Goal: Communication & Community: Answer question/provide support

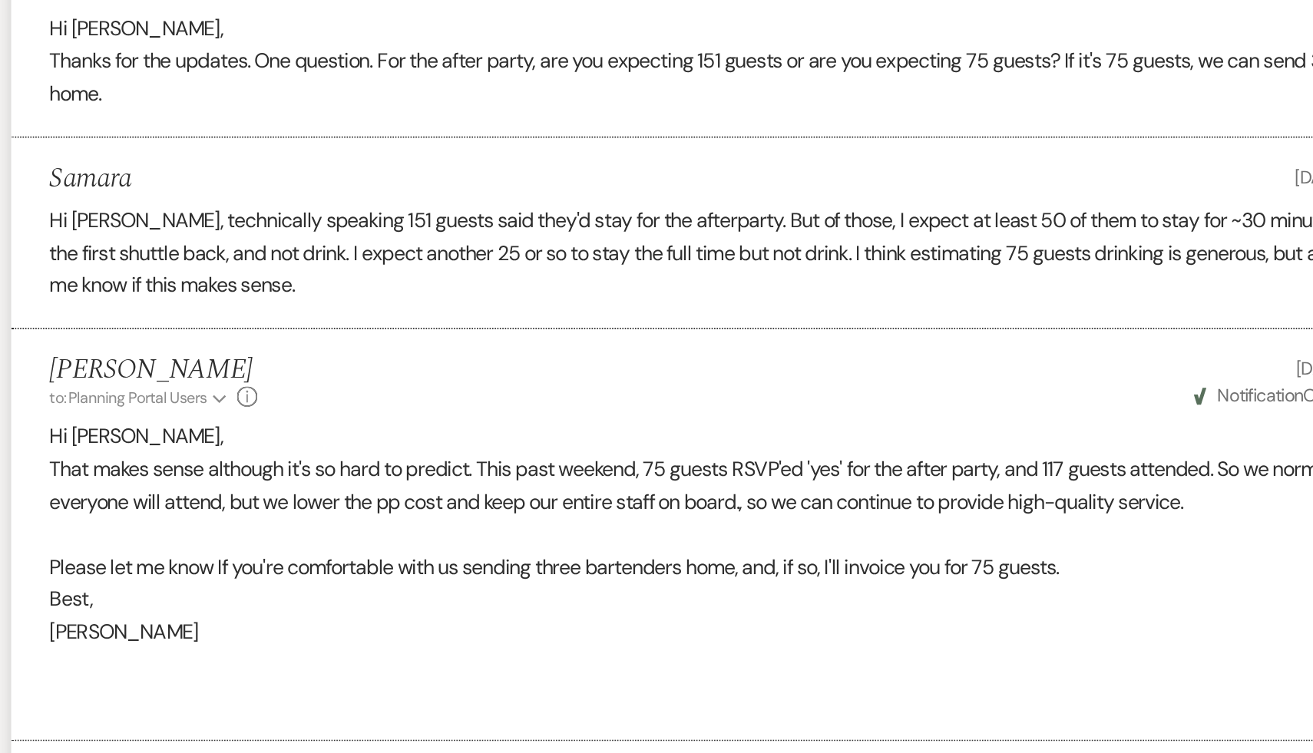
scroll to position [1593, 0]
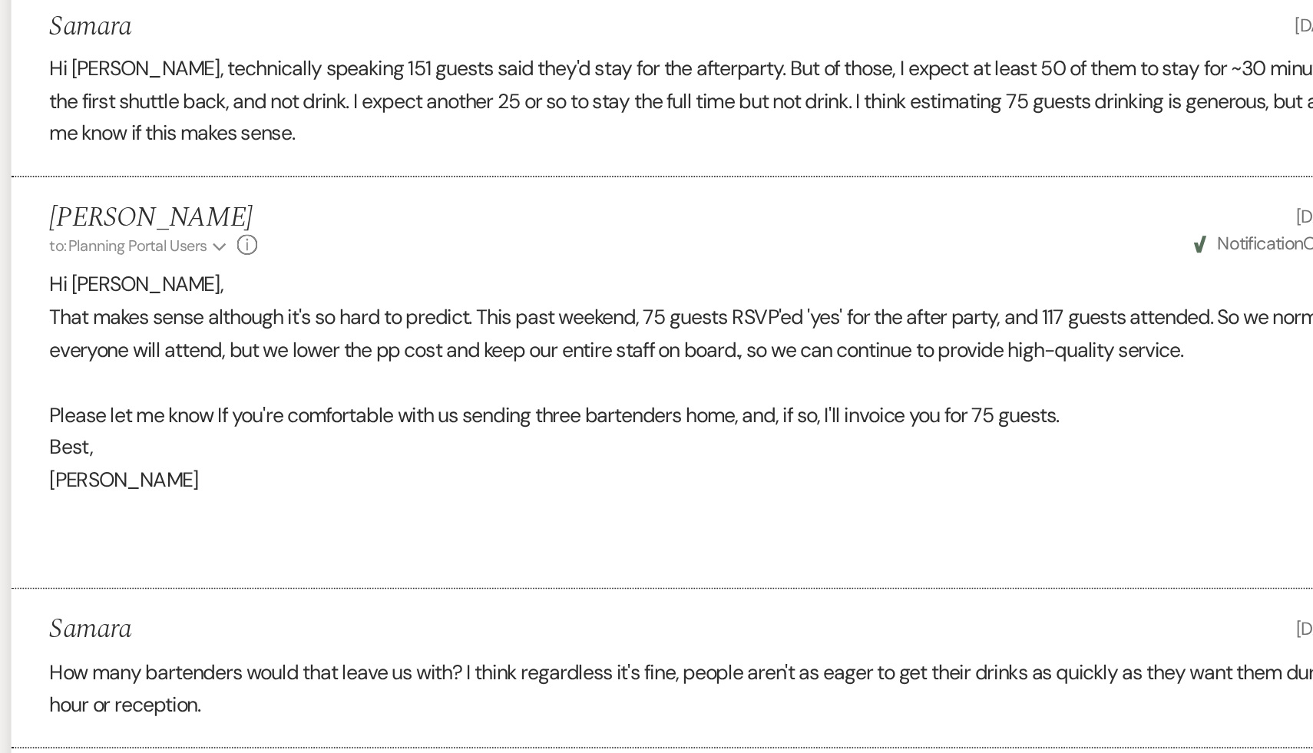
click at [406, 556] on p "Please let me know If you're comfortable with us sending three bartenders home,…" at bounding box center [656, 550] width 829 height 20
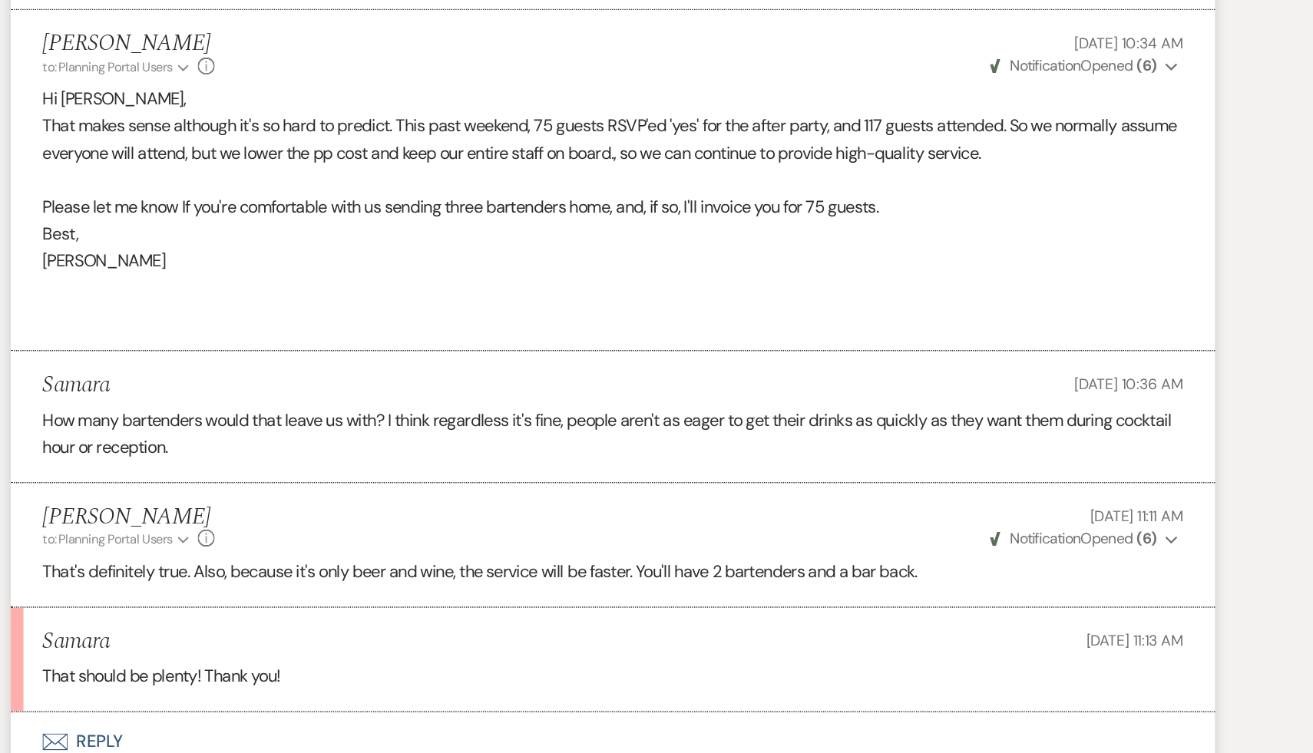
scroll to position [1809, 0]
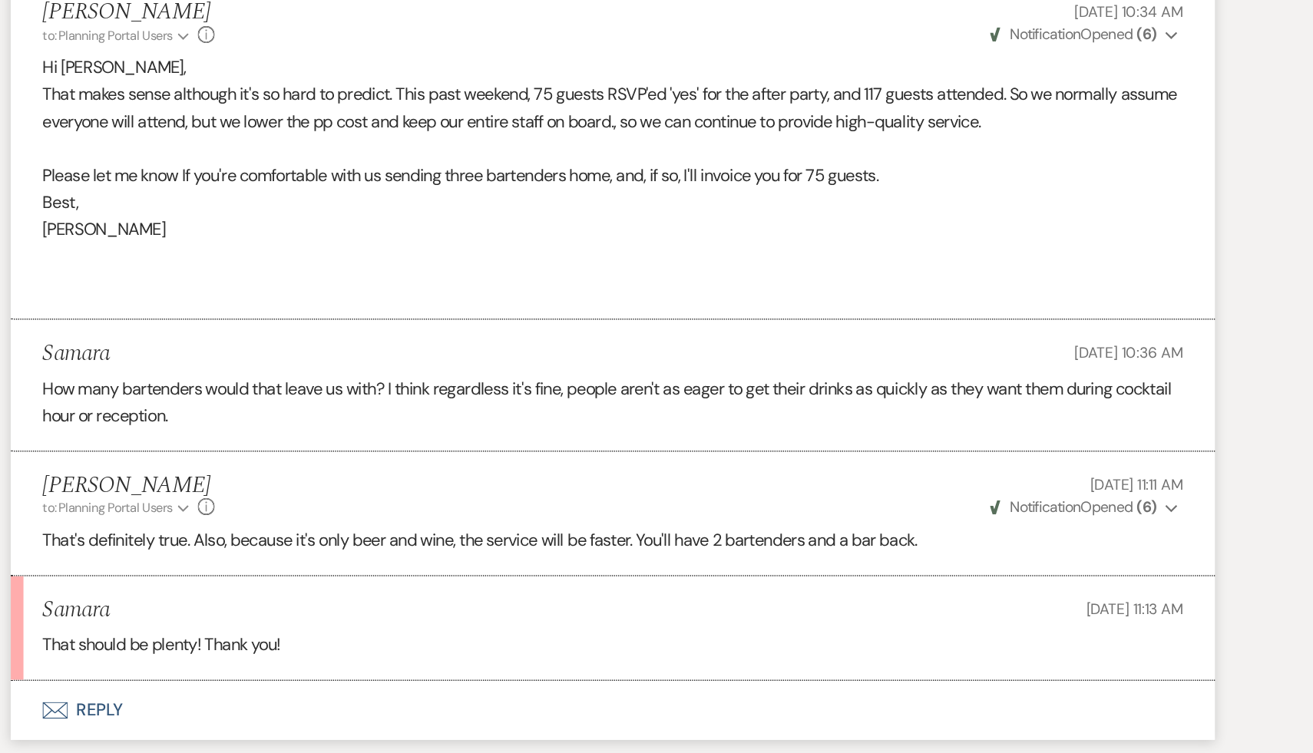
click at [494, 722] on button "Envelope Reply" at bounding box center [656, 721] width 875 height 43
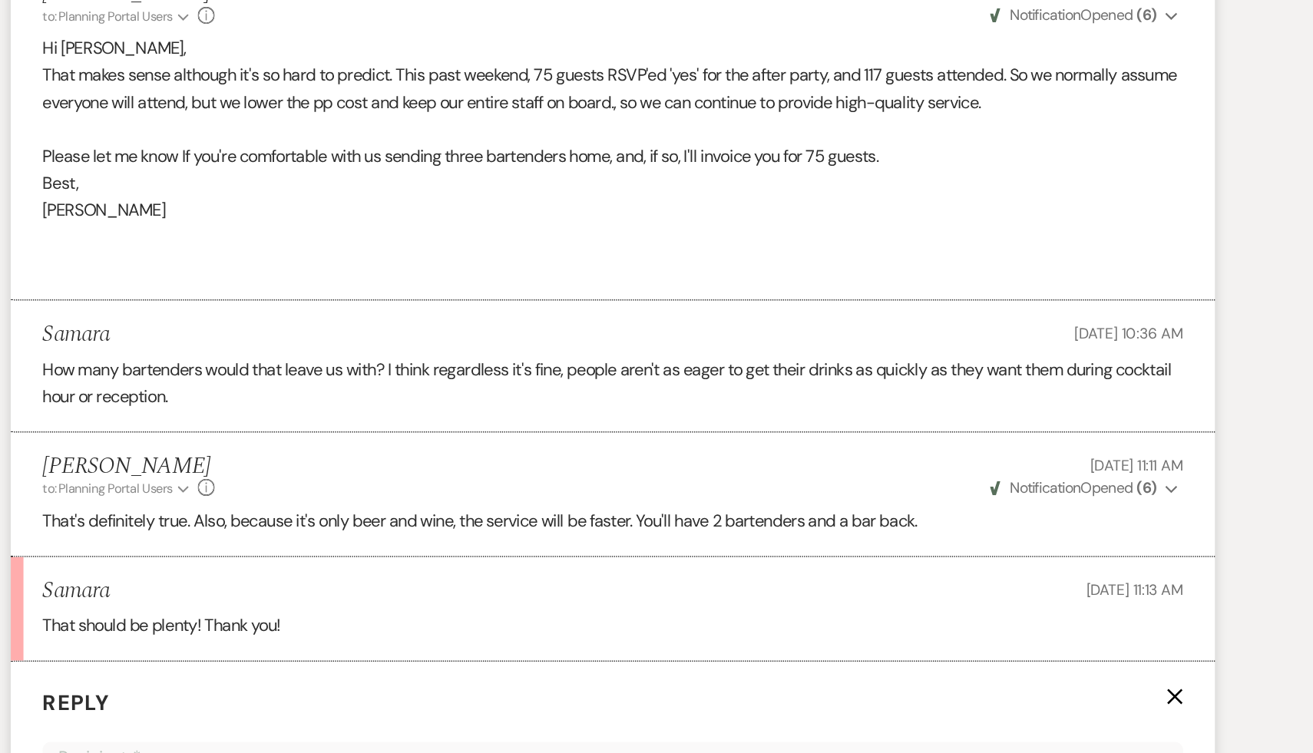
scroll to position [1845, 0]
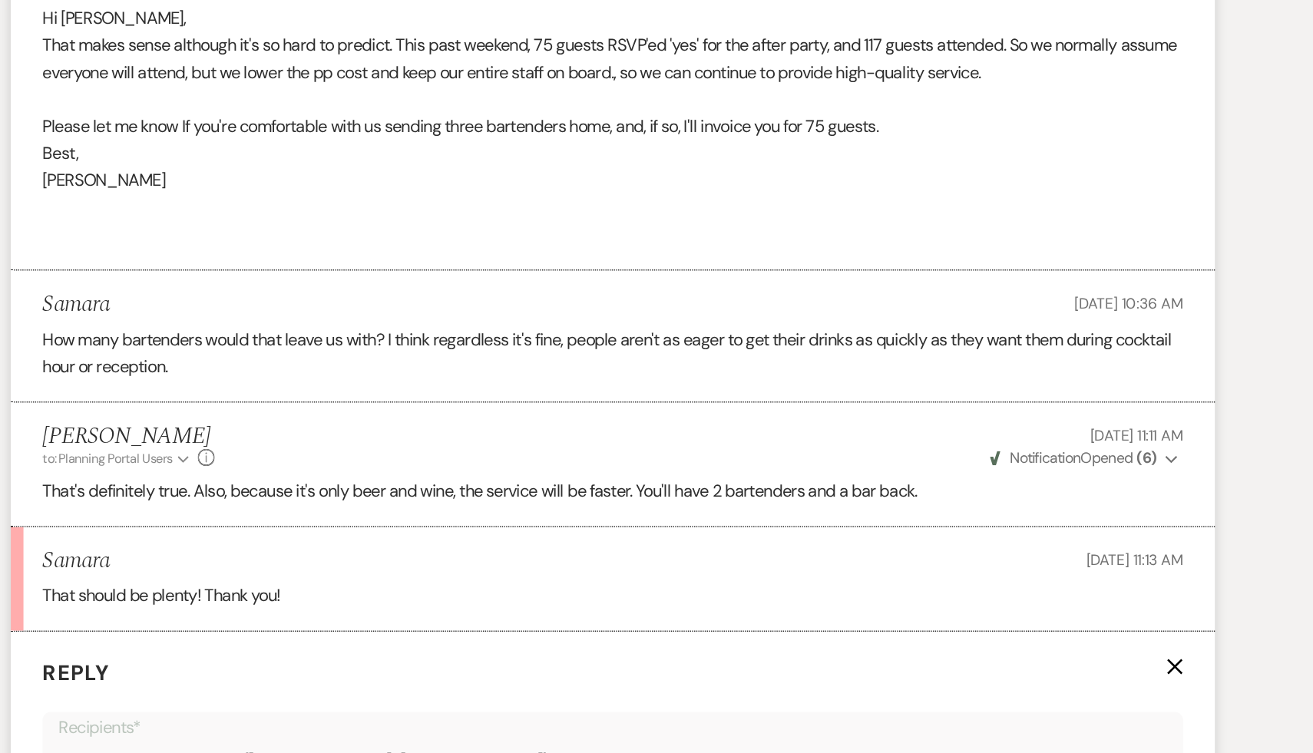
click at [699, 616] on div "Samara Oct 13, 2025, 11:13 AM" at bounding box center [656, 613] width 829 height 19
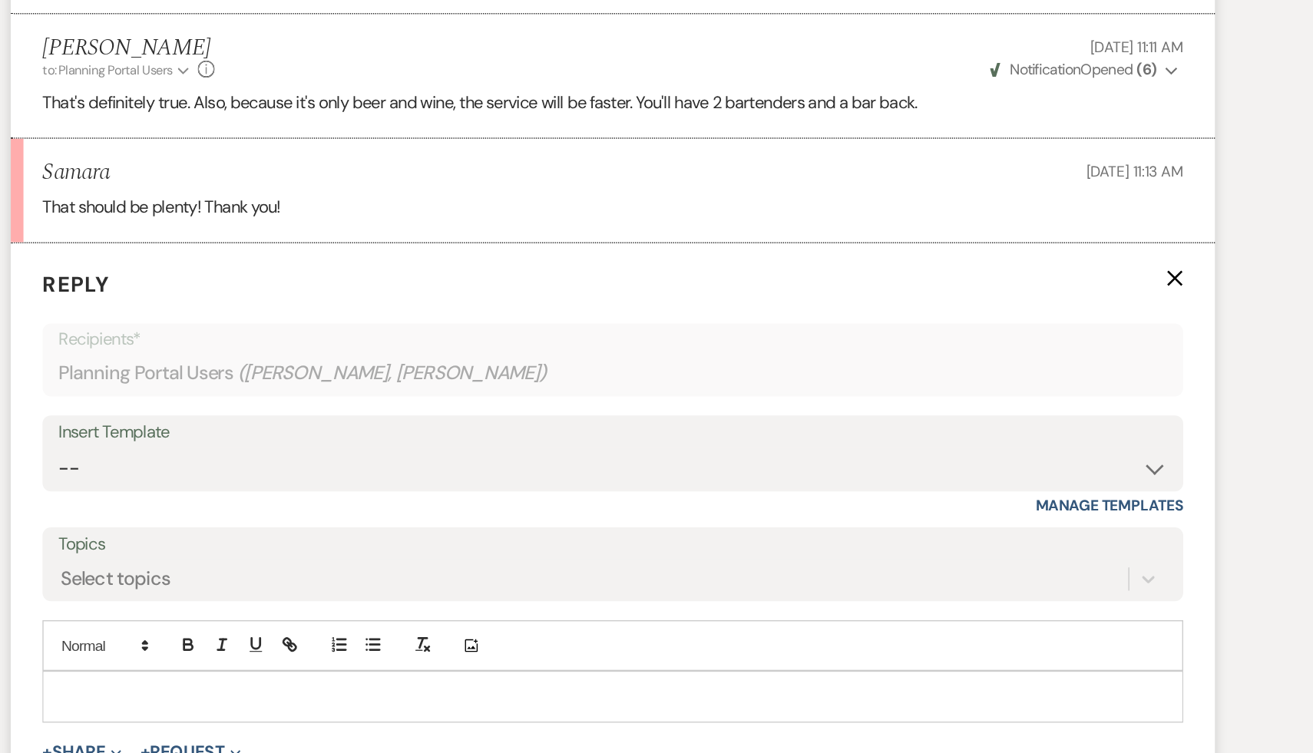
scroll to position [2224, 0]
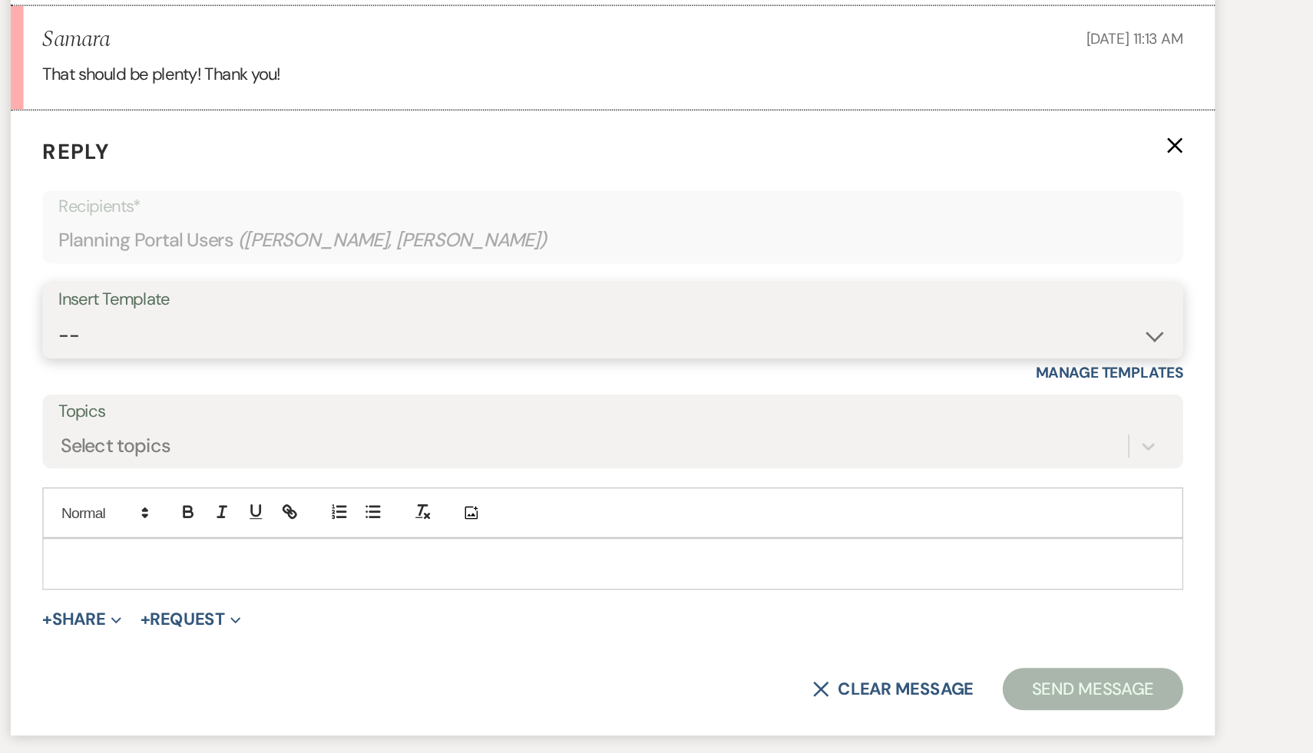
click at [1047, 448] on select "-- Weven Planning Portal Introduction (Booked Events) Initial Inquiry Response …" at bounding box center [656, 449] width 806 height 30
select select "6065"
click at [253, 434] on select "-- Weven Planning Portal Introduction (Booked Events) Initial Inquiry Response …" at bounding box center [656, 449] width 806 height 30
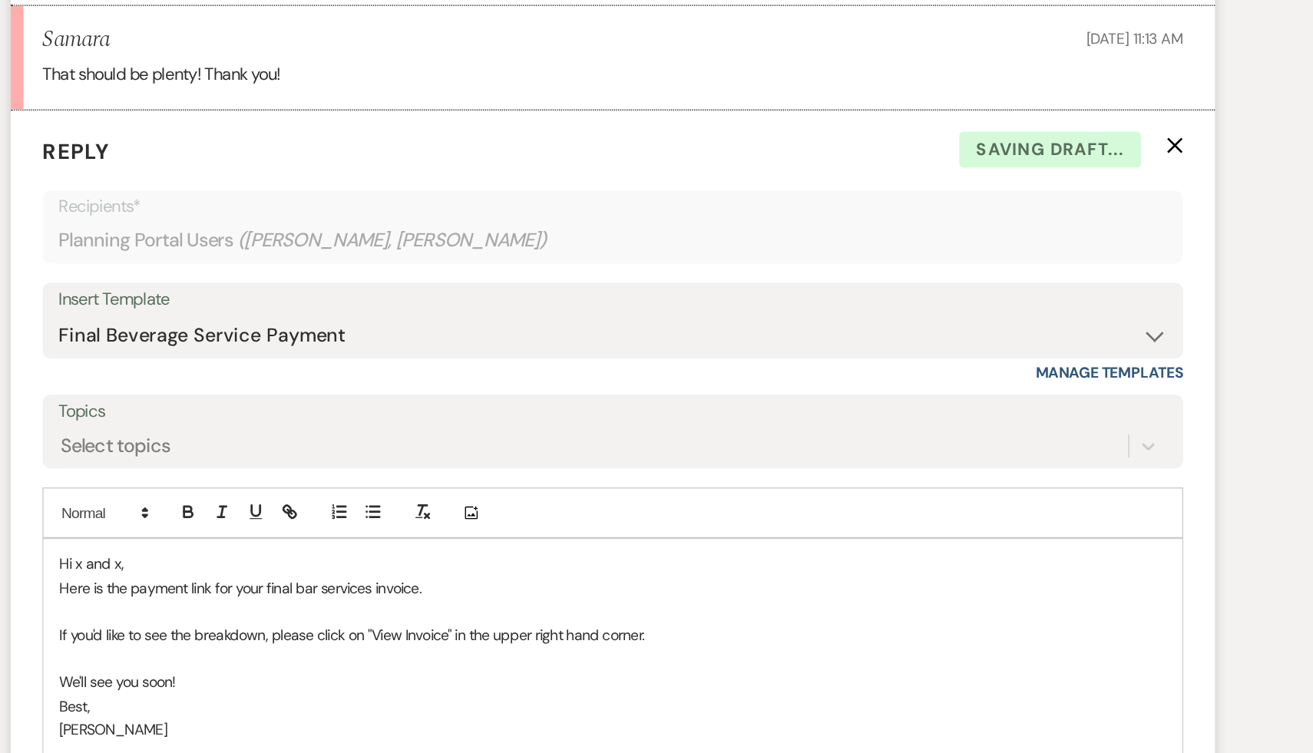
click at [335, 609] on p "Hi x and x," at bounding box center [656, 614] width 804 height 17
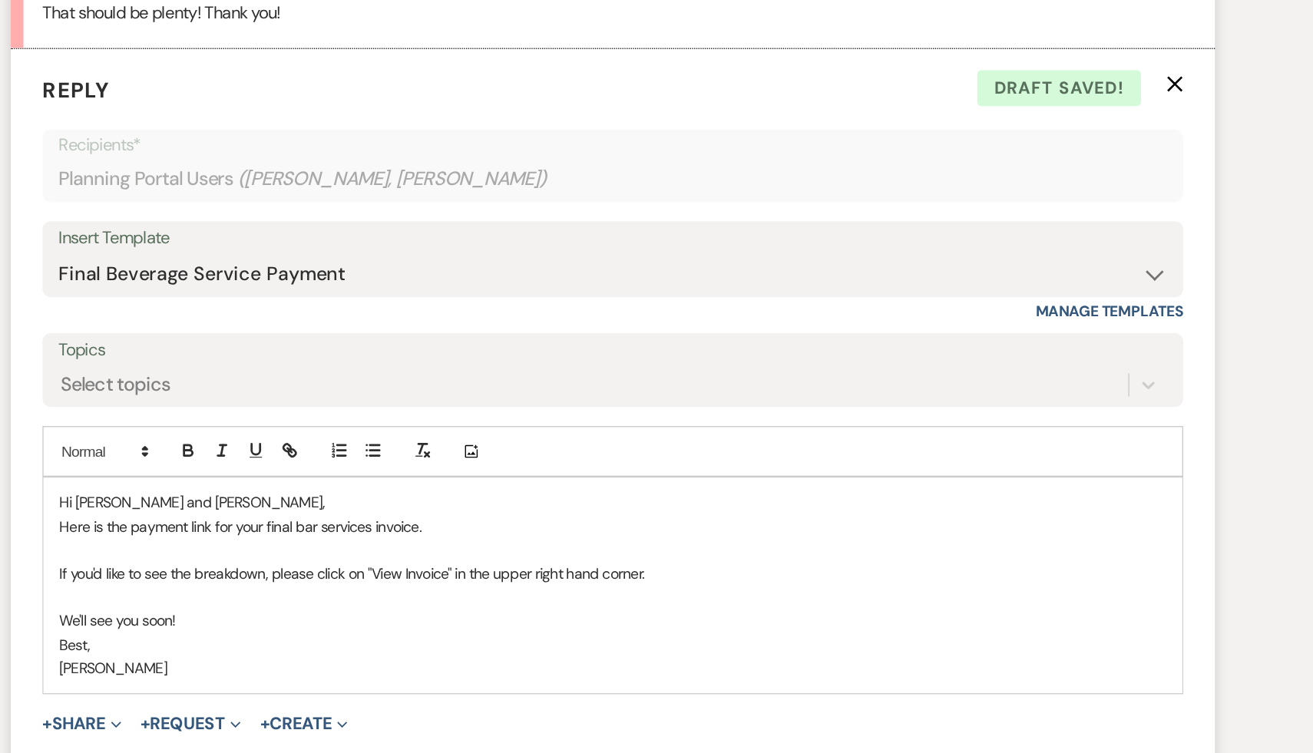
scroll to position [2269, 0]
click at [565, 584] on p "Here is the payment link for your final bar services invoice." at bounding box center [656, 587] width 804 height 17
drag, startPoint x: 974, startPoint y: 586, endPoint x: 520, endPoint y: 588, distance: 454.4
click at [520, 588] on p "Here is the payment link for your final bar services invoice. https://customer.…" at bounding box center [656, 587] width 804 height 17
click at [418, 533] on icon "button" at bounding box center [419, 529] width 5 height 5
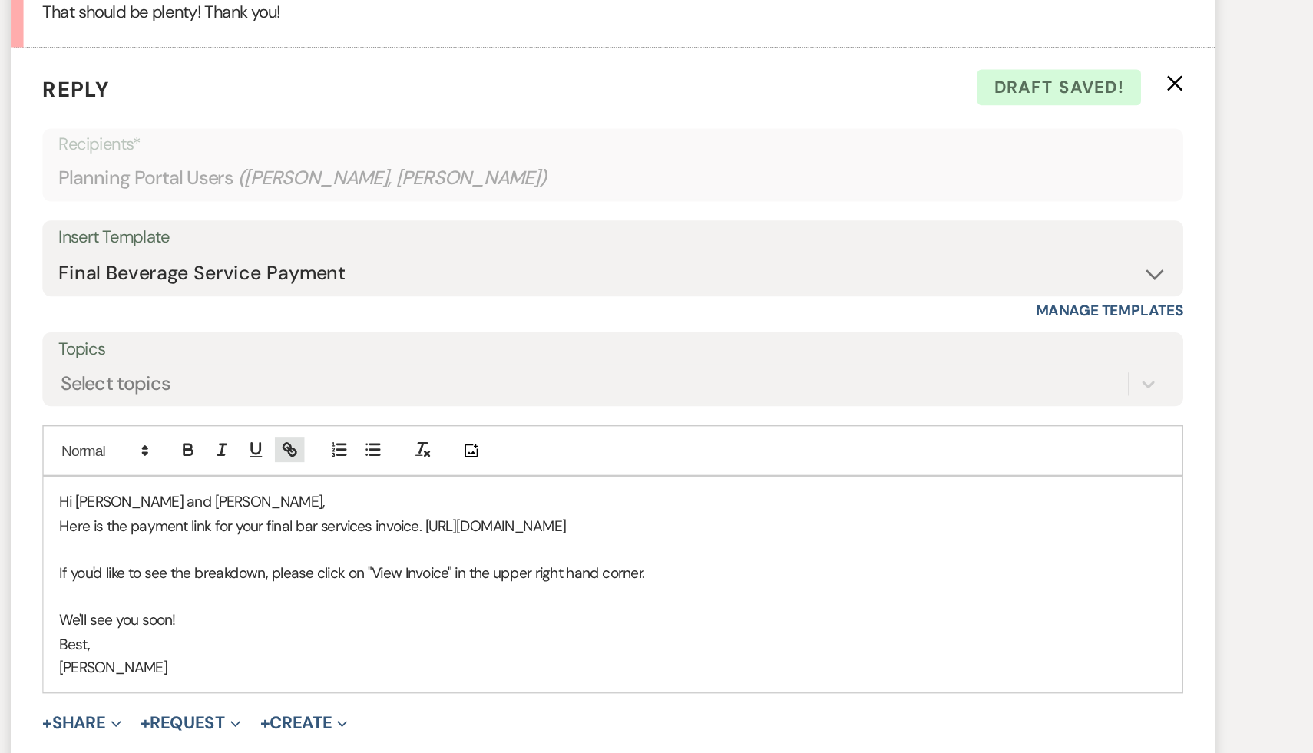
type input "https://customer.billergenie.com/MTc1NDc=/Invoices/DetailInfo/vdD35vaaA0kp/4o9e…"
click at [832, 616] on link at bounding box center [826, 617] width 33 height 12
click at [832, 616] on p "If you'd like to see the breakdown, please click on "View Invoice" in the upper…" at bounding box center [656, 621] width 804 height 17
click at [993, 585] on p "Here is the payment link for your final bar services invoice. https://customer.…" at bounding box center [656, 587] width 804 height 17
click at [1056, 682] on p "Best," at bounding box center [656, 673] width 804 height 17
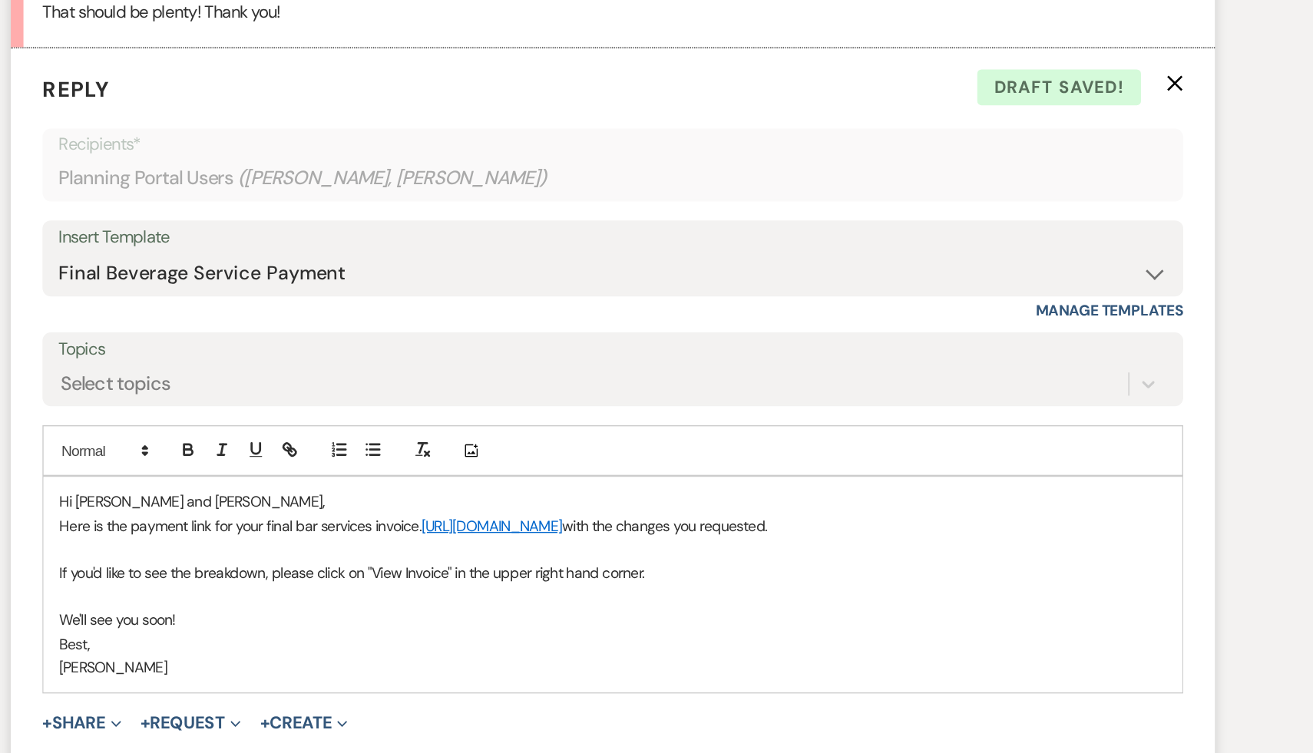
click at [1001, 664] on p "We'll see you soon!" at bounding box center [656, 655] width 804 height 17
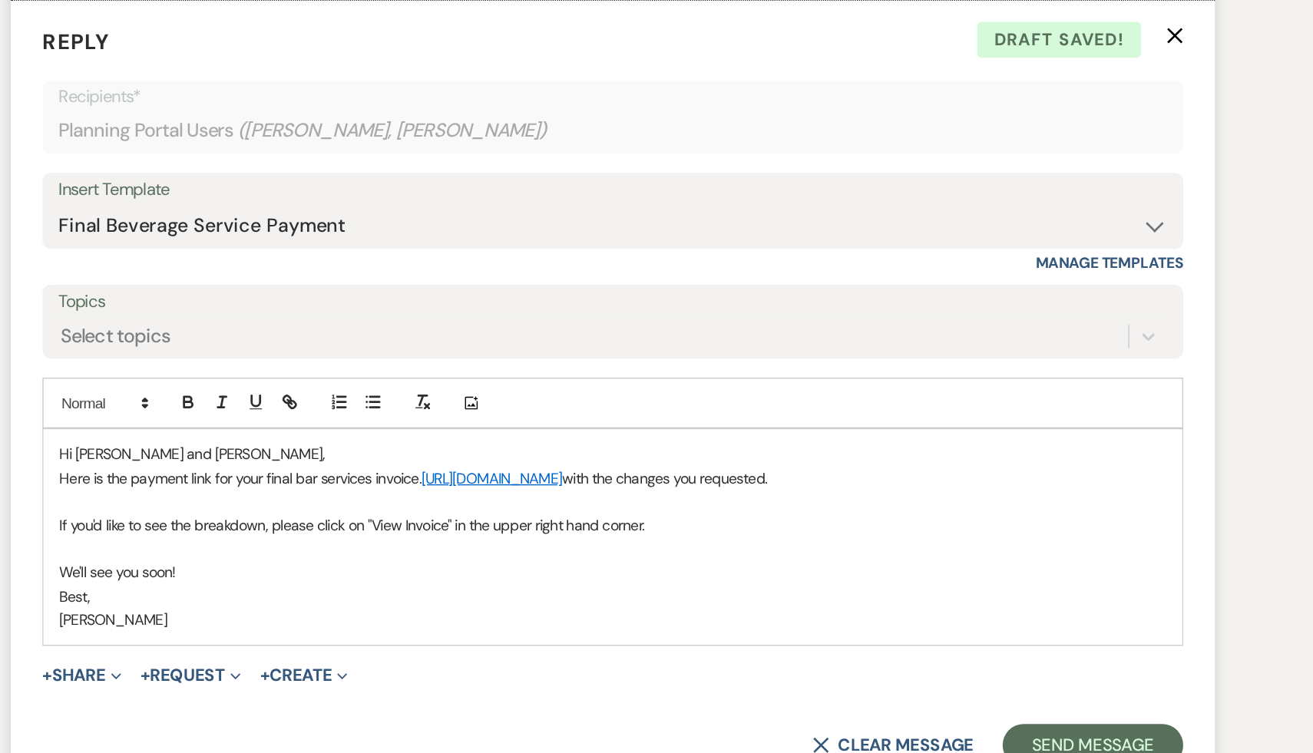
scroll to position [2324, 0]
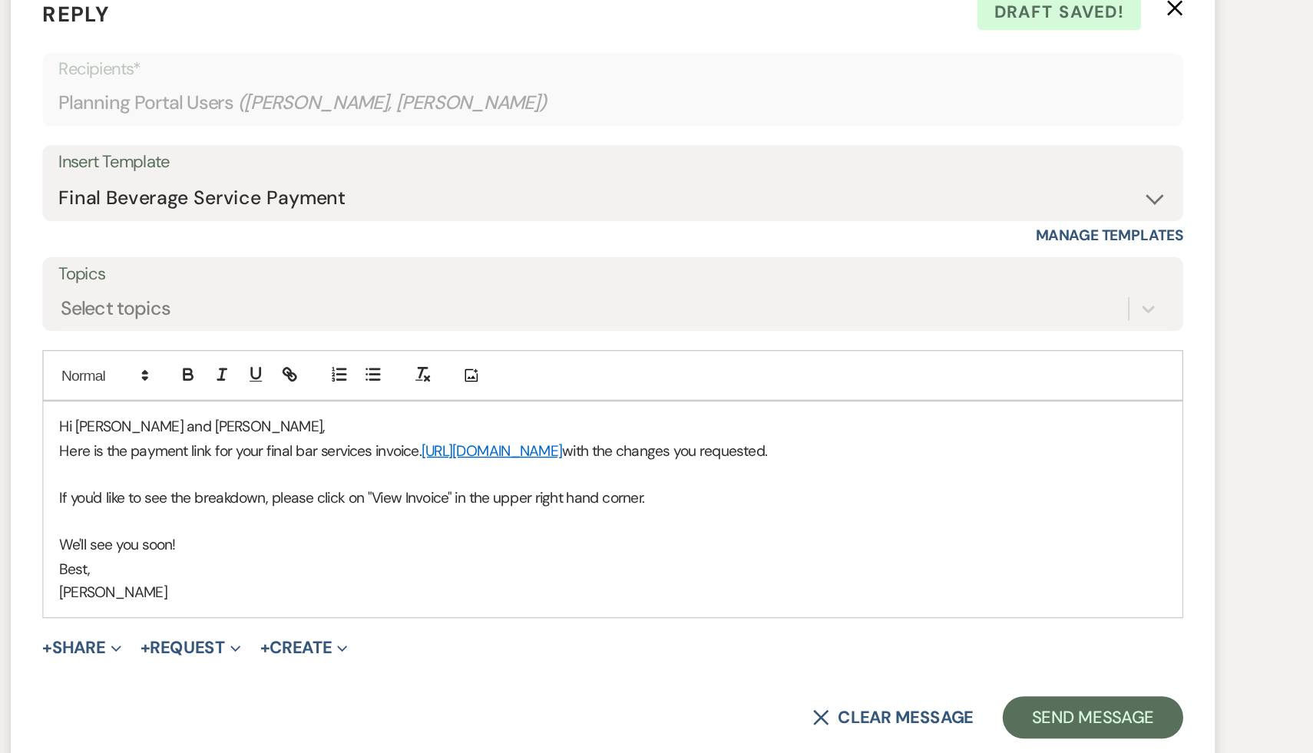
click at [897, 704] on form "Reply X Draft saved! Recipients* Planning Portal Users ( Samara, Michaela Petig…" at bounding box center [656, 473] width 875 height 575
click at [695, 715] on form "Reply X Draft Recipients* Planning Portal Users ( Samara, Michaela Petigrow ) I…" at bounding box center [656, 473] width 875 height 575
click at [823, 593] on p at bounding box center [656, 584] width 804 height 17
click at [775, 576] on p "If you'd like to see the breakdown, please click on "View Invoice" in the upper…" at bounding box center [656, 567] width 804 height 17
click at [619, 537] on link "https://customer.billergenie.com/MTc1NDc=/Invoices/DetailInfo/vdD35vaaA0kp/4o9e…" at bounding box center [568, 533] width 102 height 14
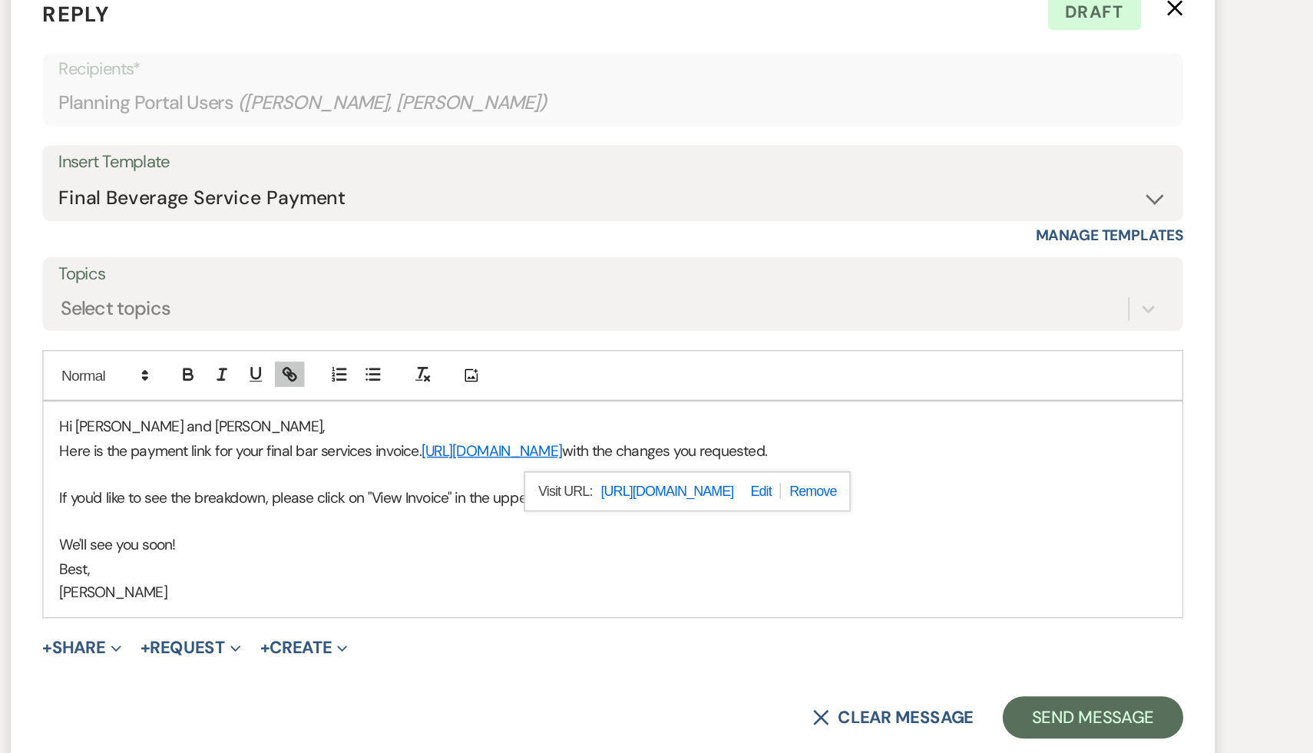
click at [745, 557] on link "https://customer.billergenie.com/MTc1NDc=/Invoices/DetailInfo/vdD35vaaA0kp/4o9e…" at bounding box center [696, 563] width 97 height 20
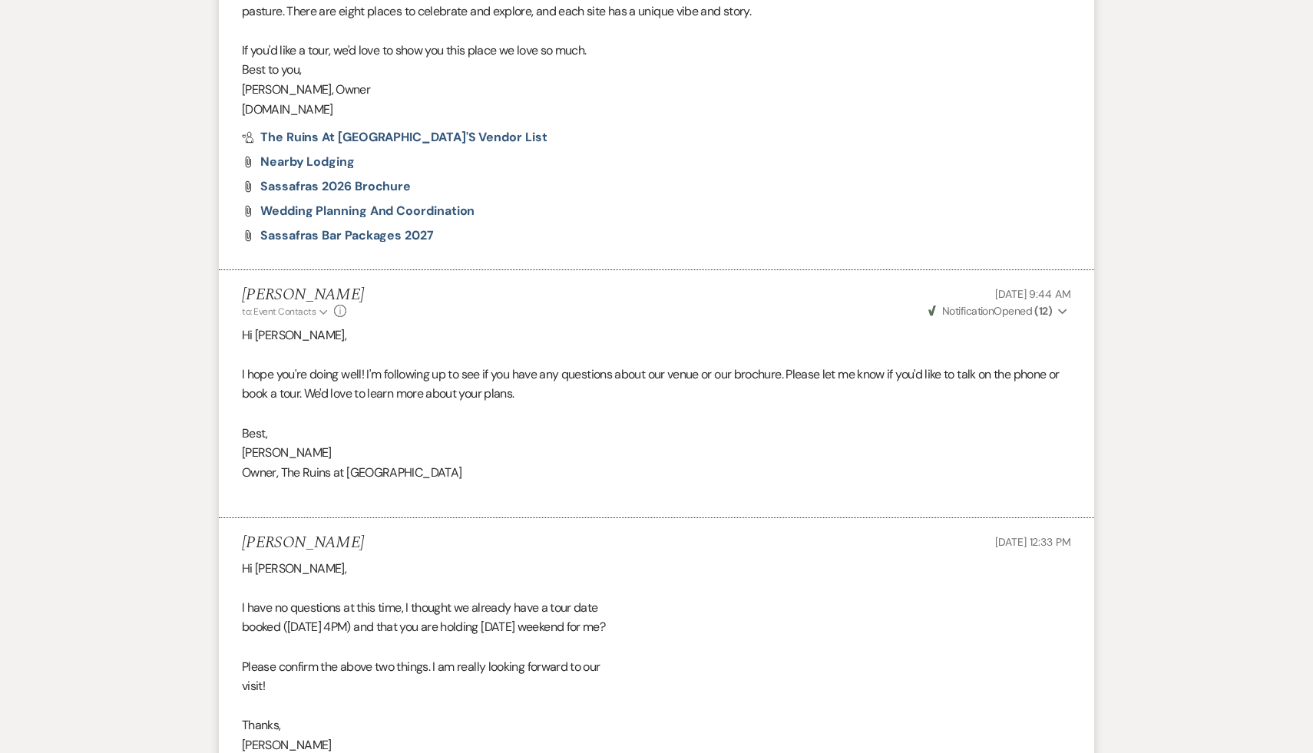
scroll to position [1573, 0]
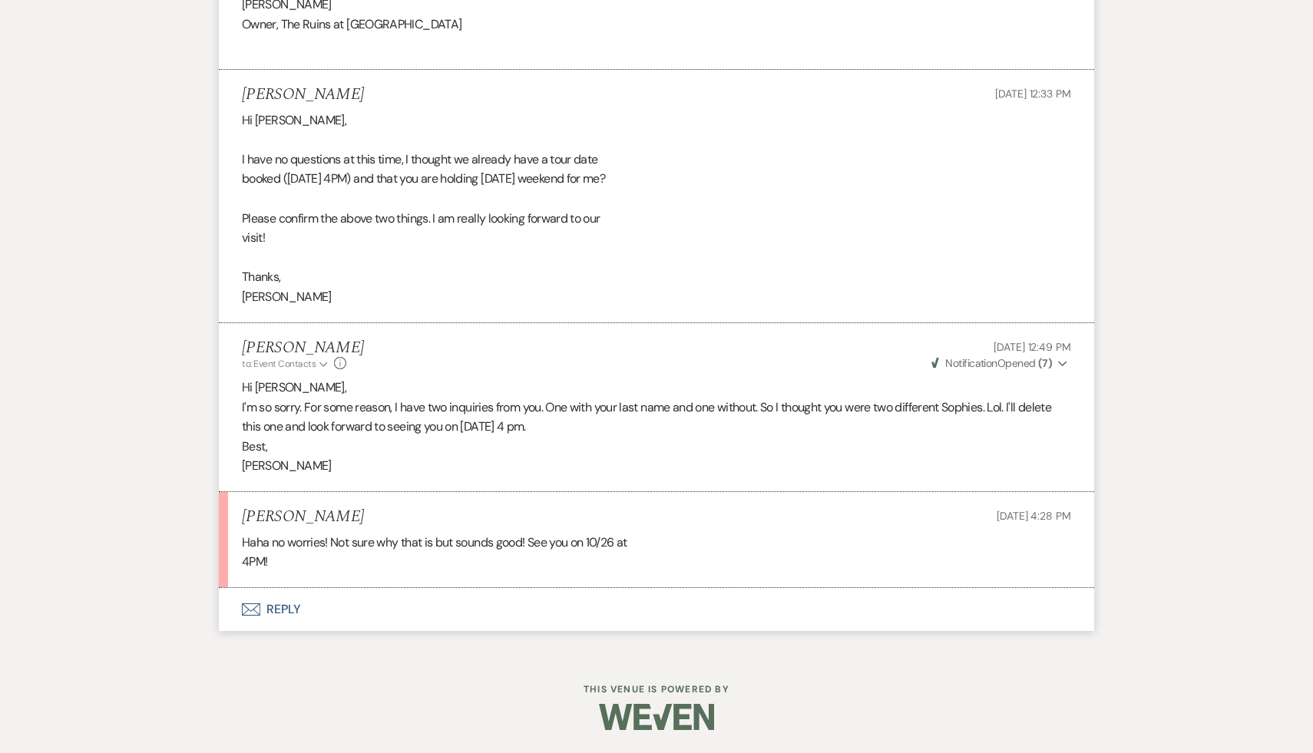
click at [740, 464] on p "[PERSON_NAME]" at bounding box center [656, 466] width 829 height 20
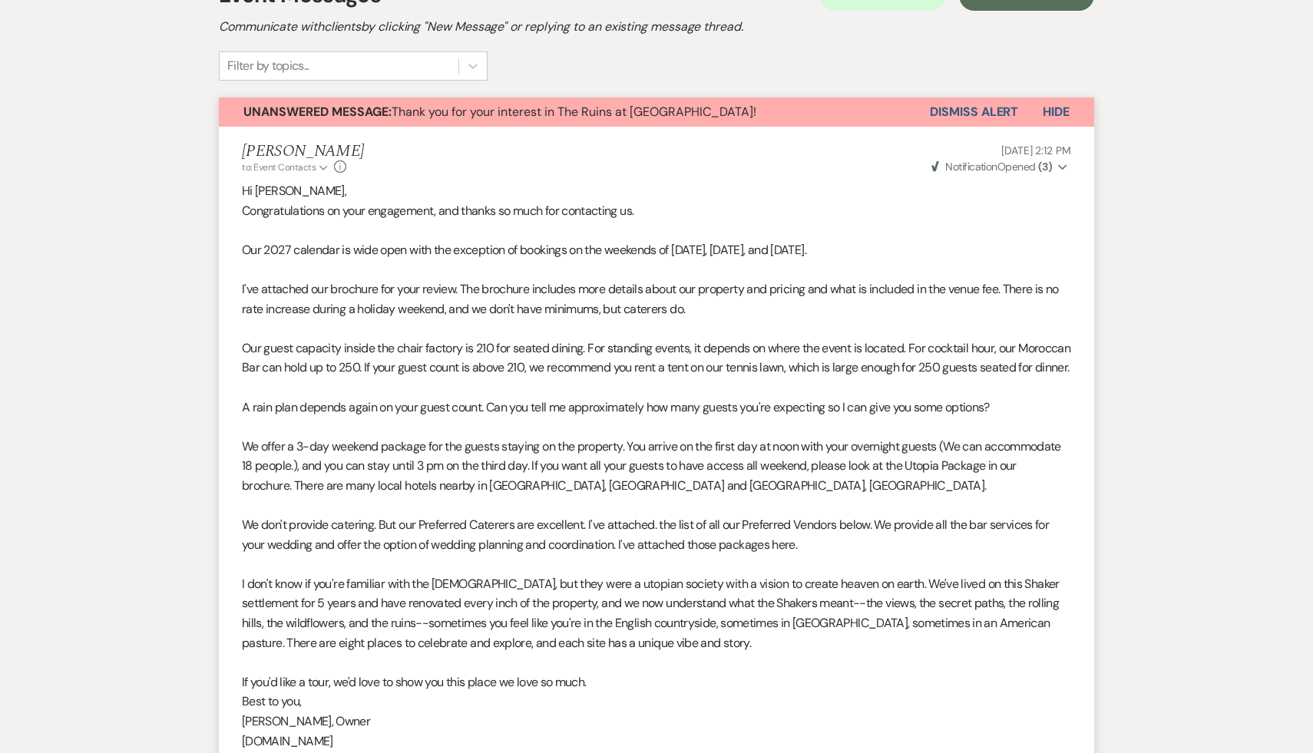
scroll to position [0, 0]
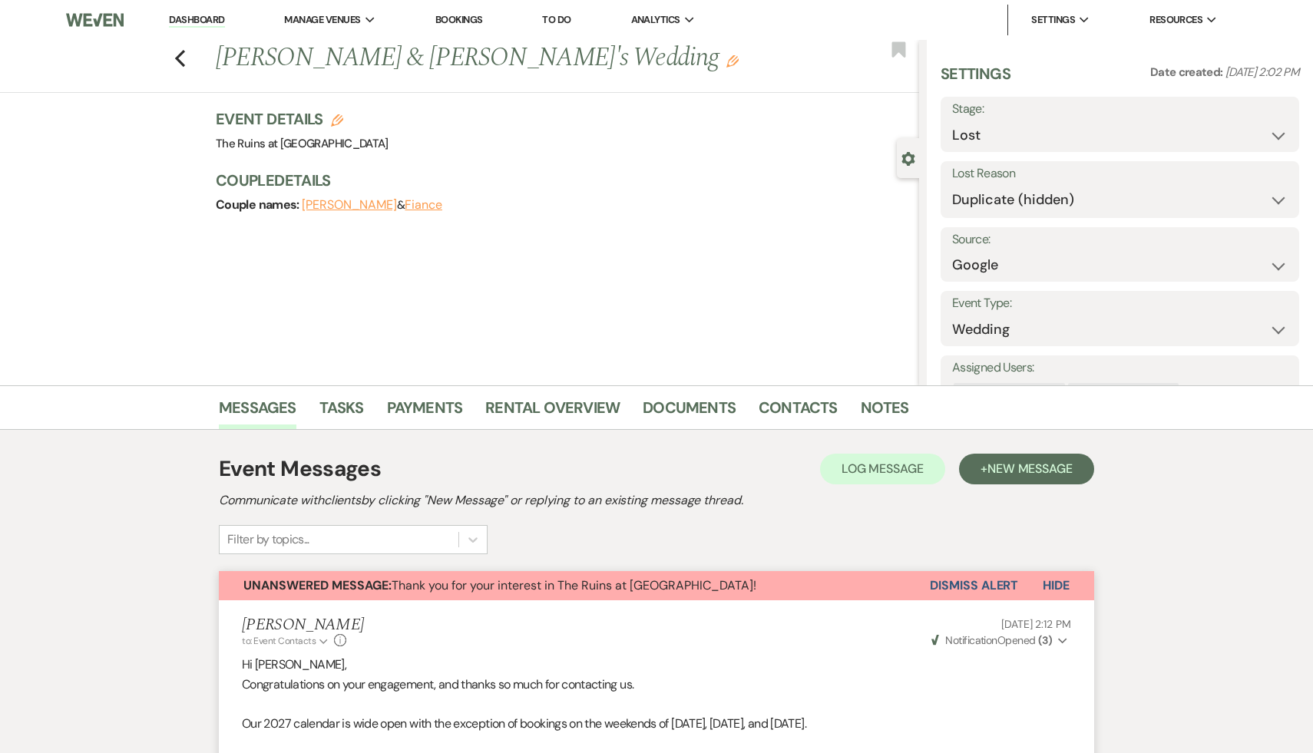
click at [975, 582] on button "Dismiss Alert" at bounding box center [974, 585] width 88 height 29
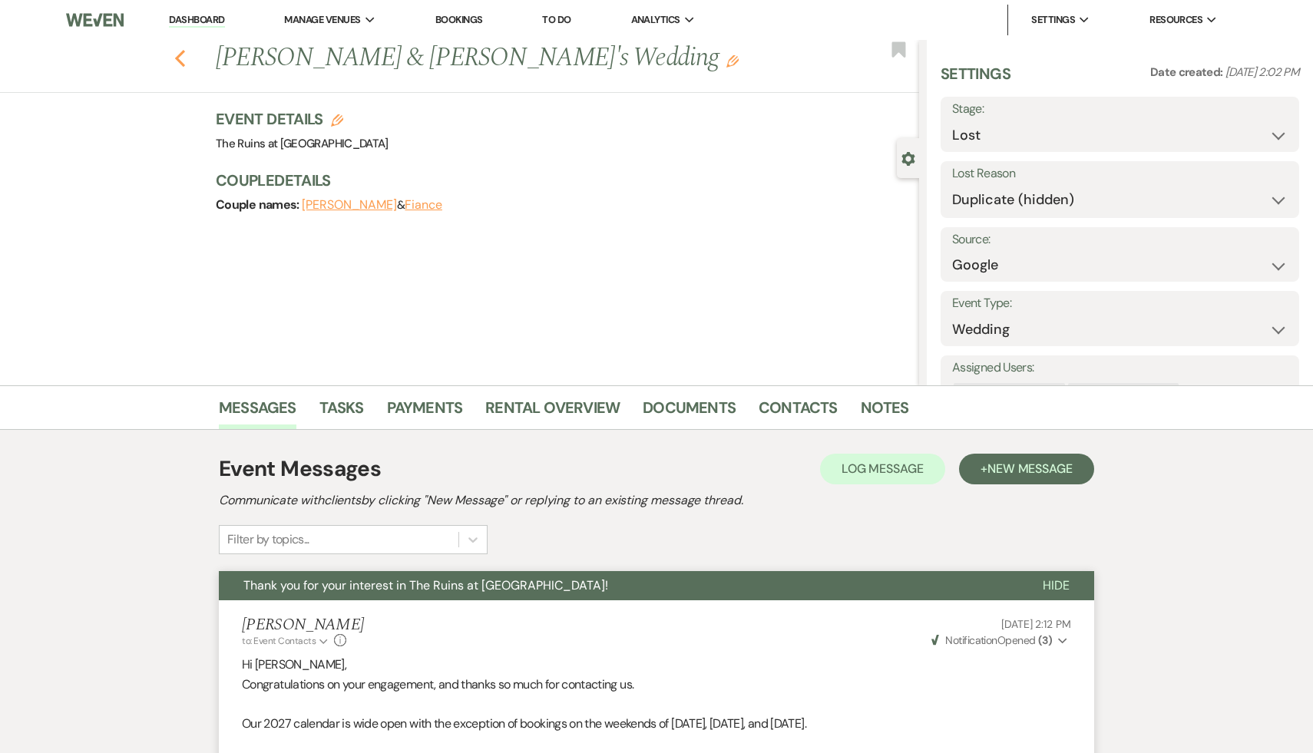
click at [178, 51] on icon "Previous" at bounding box center [180, 58] width 12 height 18
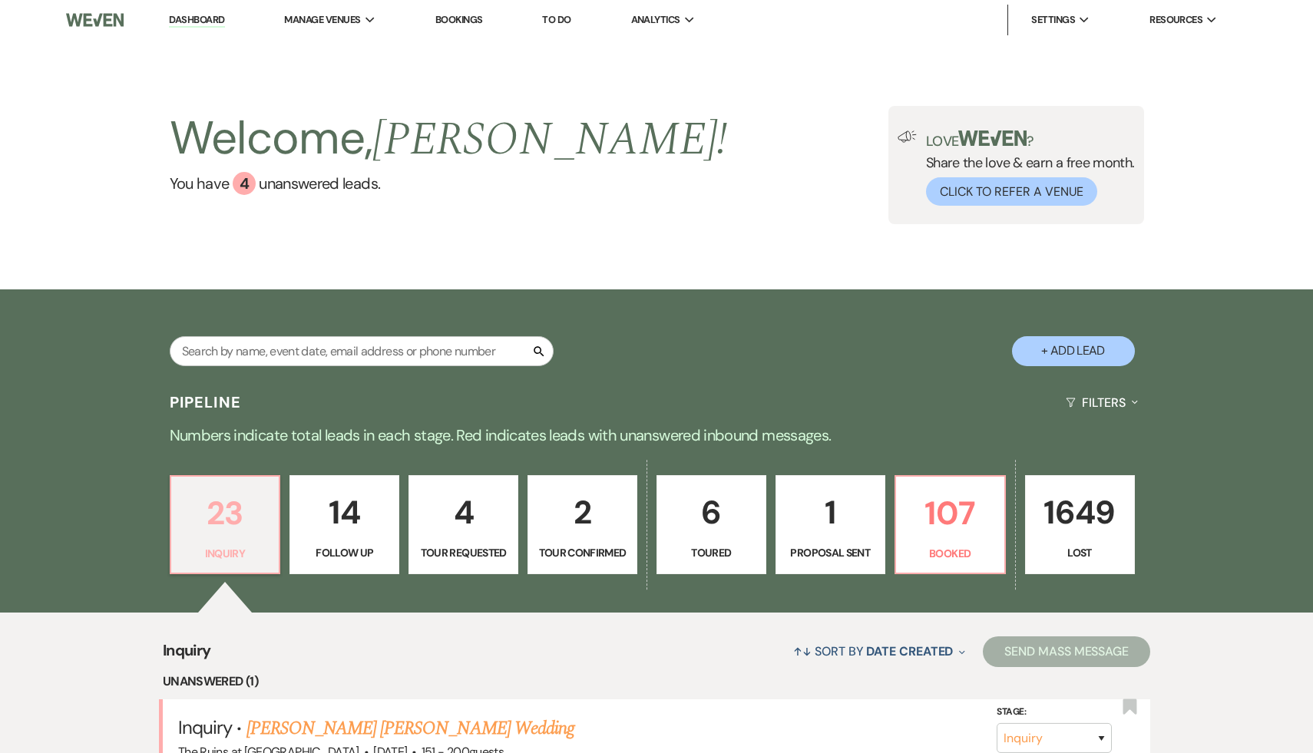
click at [210, 523] on p "23" at bounding box center [225, 512] width 90 height 51
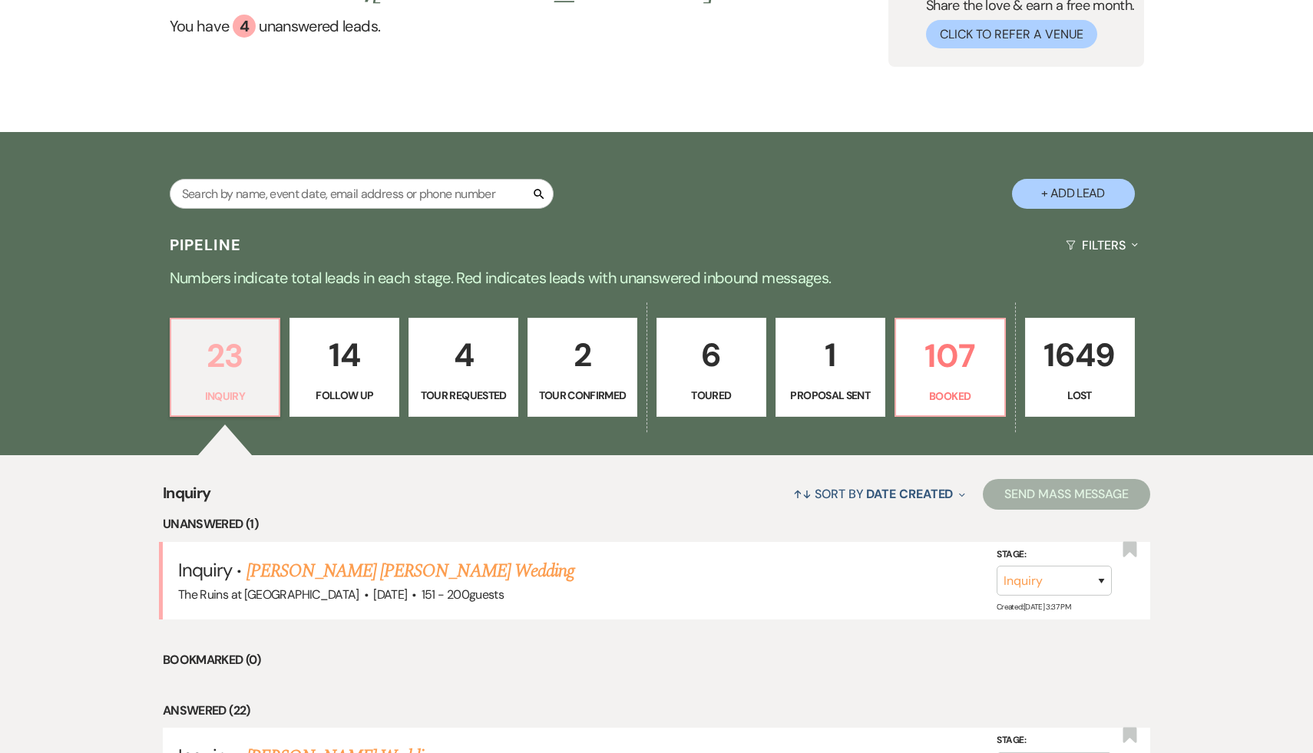
scroll to position [266, 0]
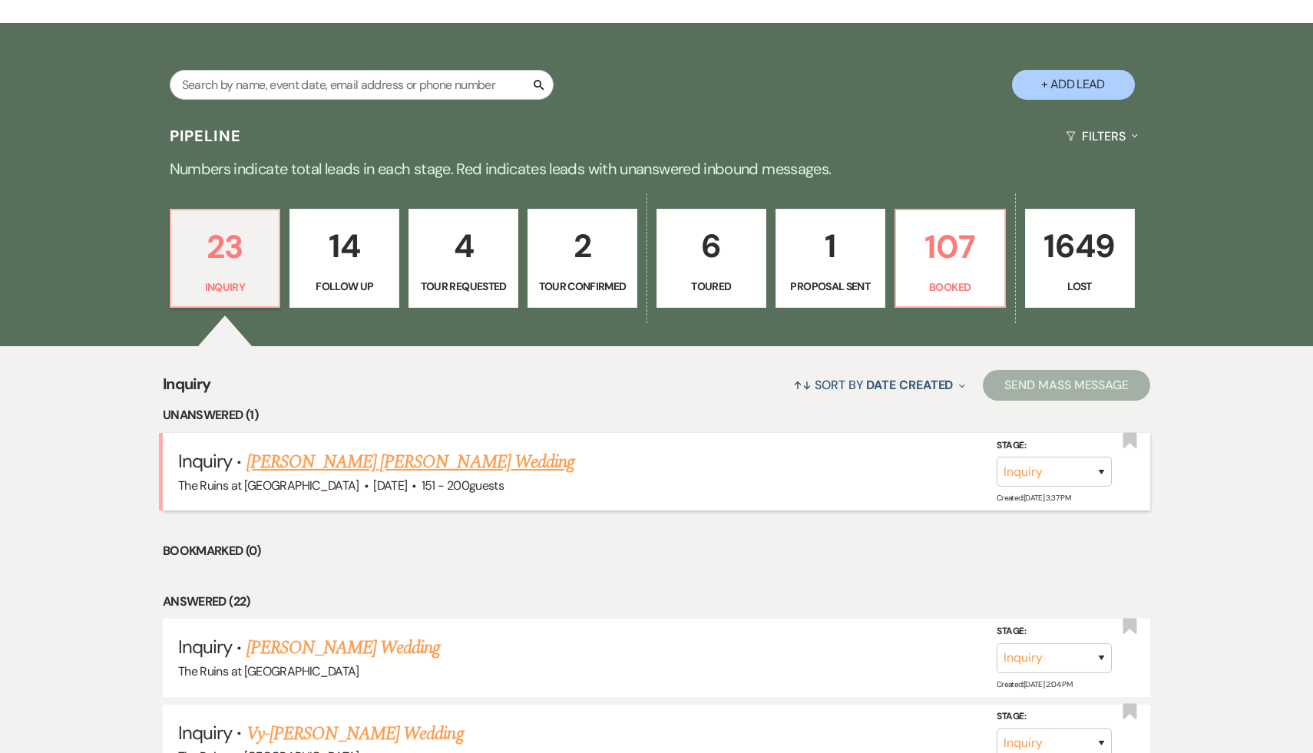
click at [359, 474] on link "[PERSON_NAME] [PERSON_NAME] Wedding" at bounding box center [410, 462] width 328 height 28
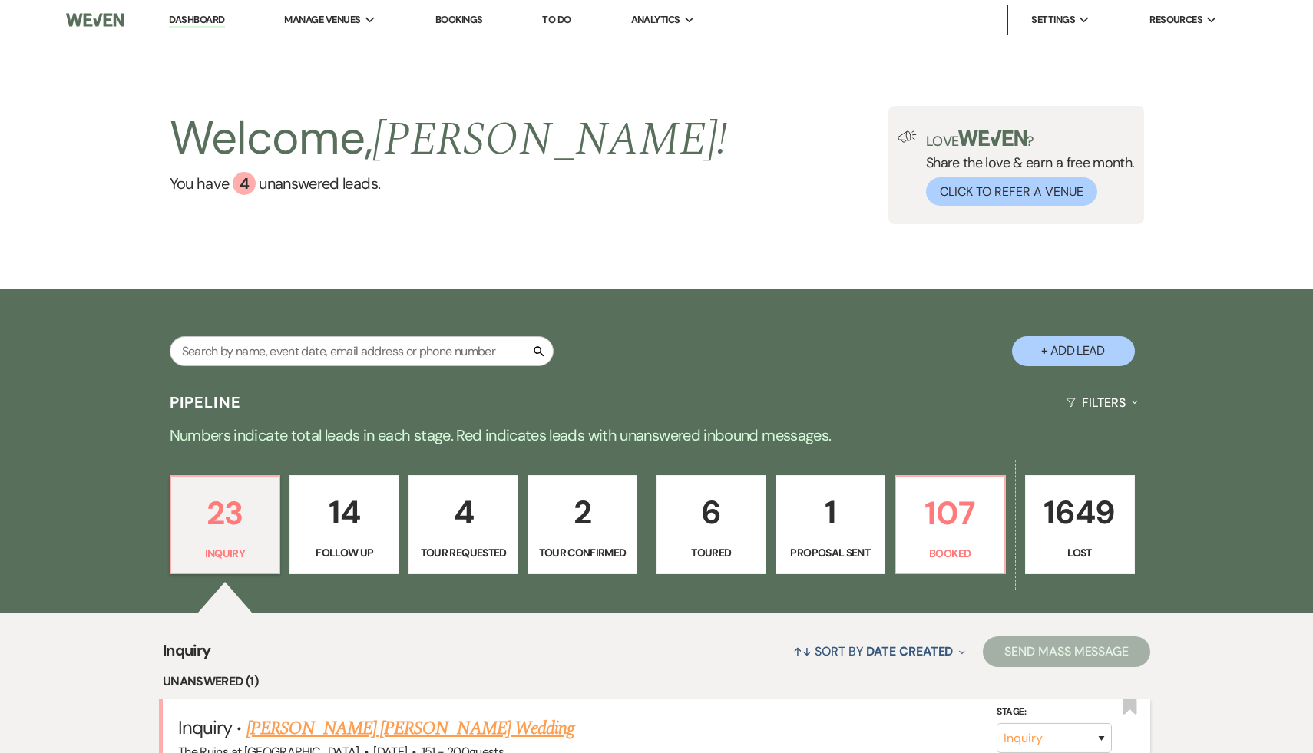
select select "2"
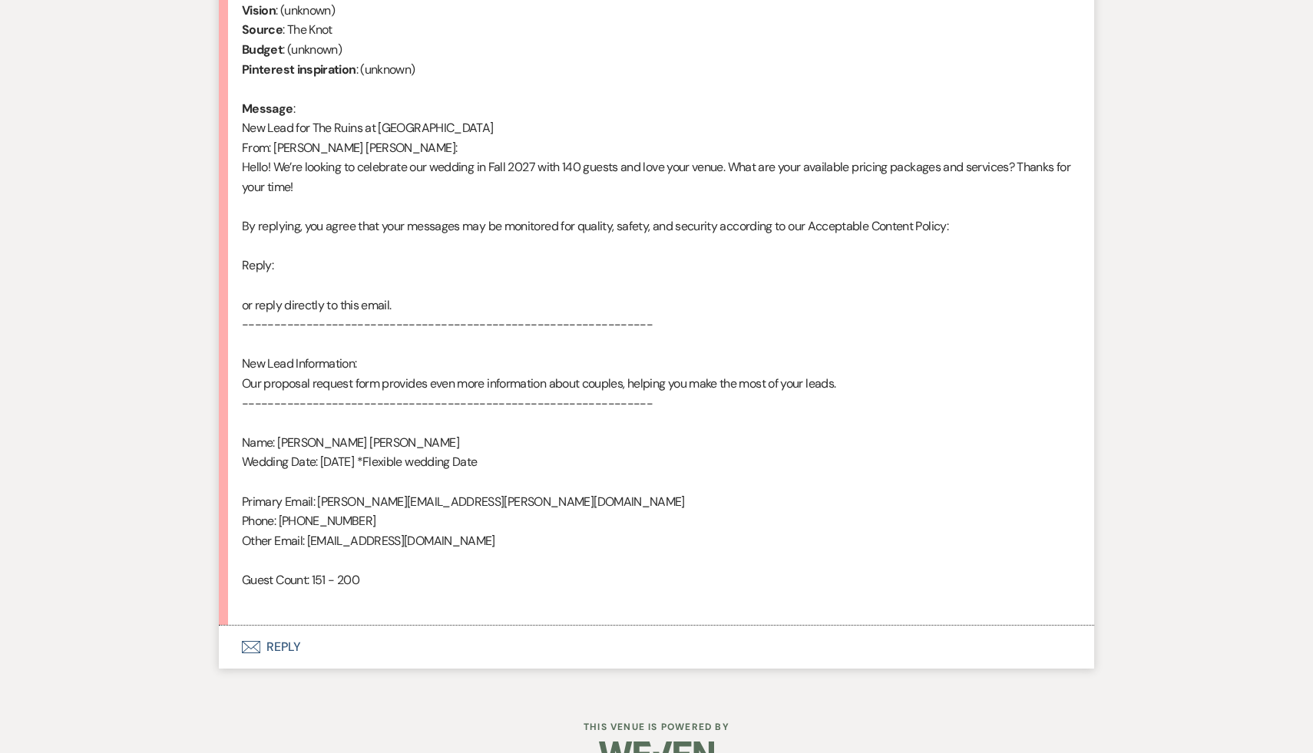
scroll to position [730, 0]
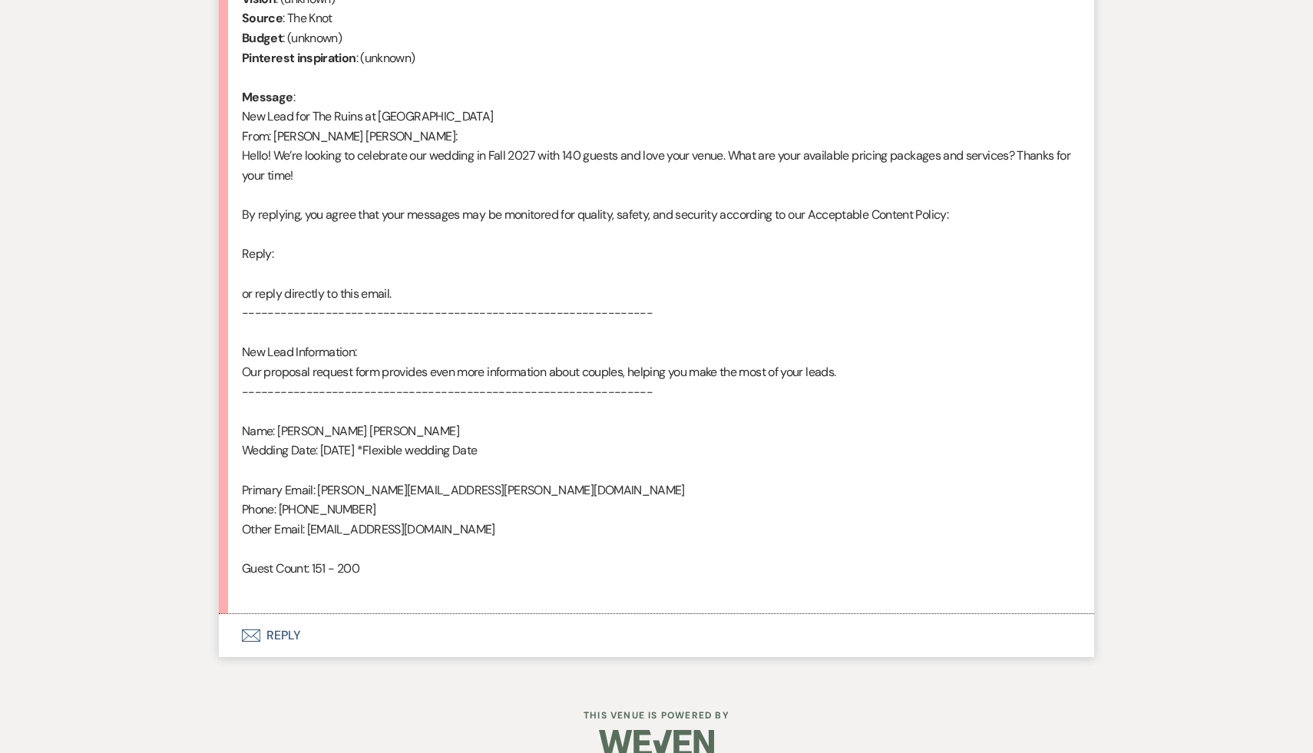
click at [283, 636] on button "Envelope Reply" at bounding box center [656, 635] width 875 height 43
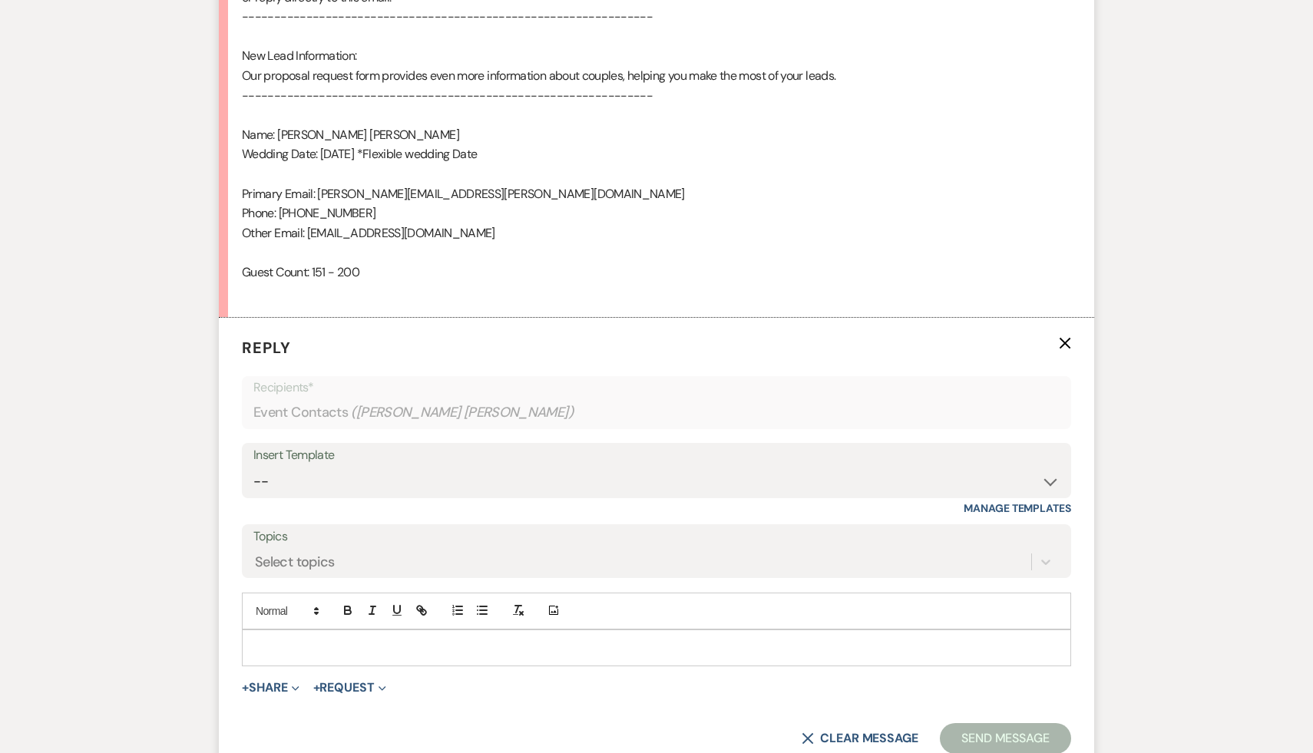
scroll to position [1185, 0]
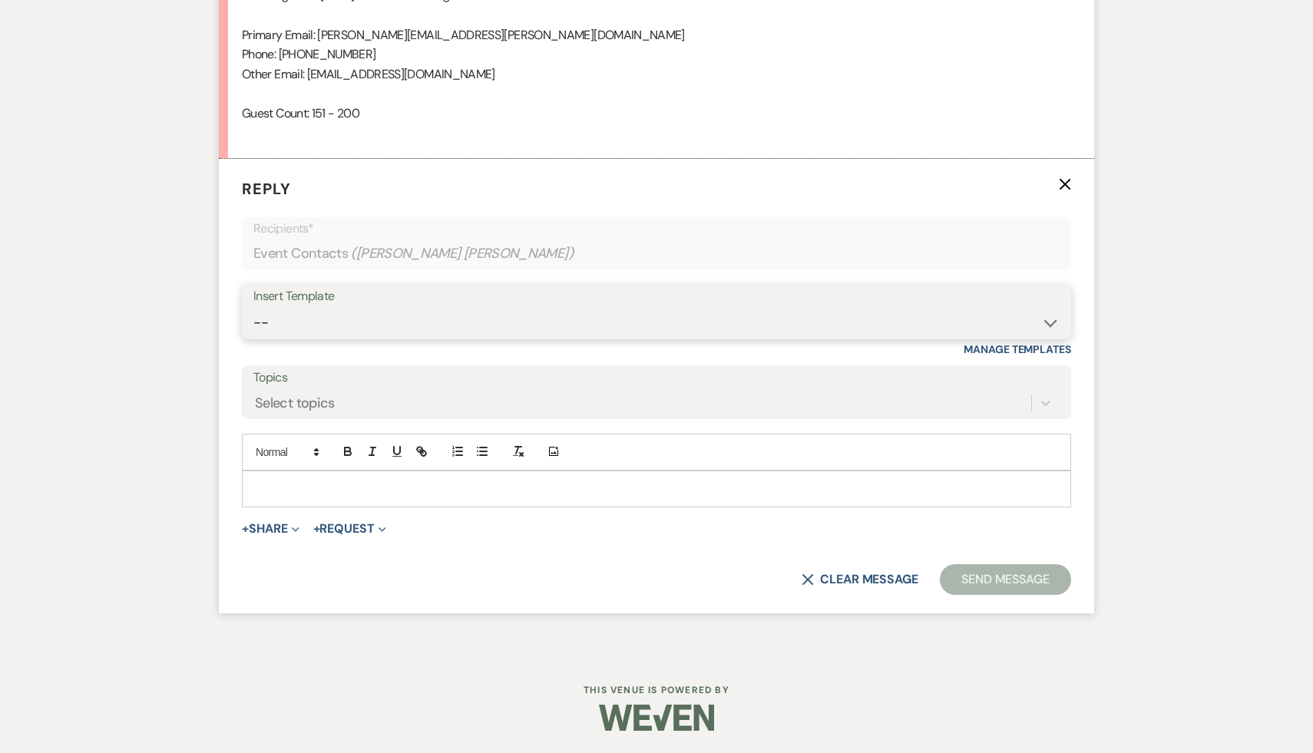
click at [1047, 316] on select "-- Weven Planning Portal Introduction (Booked Events) Initial Inquiry Response …" at bounding box center [656, 323] width 806 height 30
select select "566"
click at [253, 308] on select "-- Weven Planning Portal Introduction (Booked Events) Initial Inquiry Response …" at bounding box center [656, 323] width 806 height 30
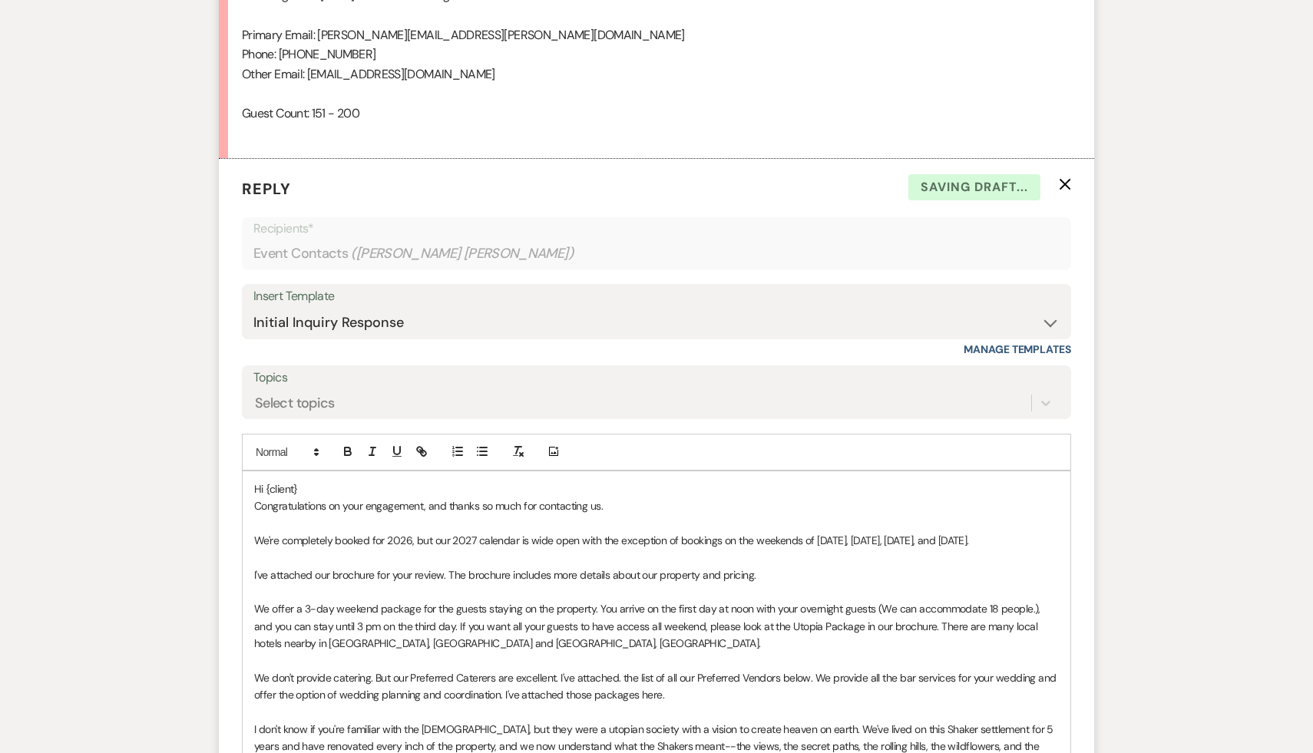
click at [336, 497] on p "Congratulations on your engagement, and thanks so much for contacting us." at bounding box center [656, 505] width 804 height 17
click at [319, 481] on p "Hi {client}" at bounding box center [656, 489] width 804 height 17
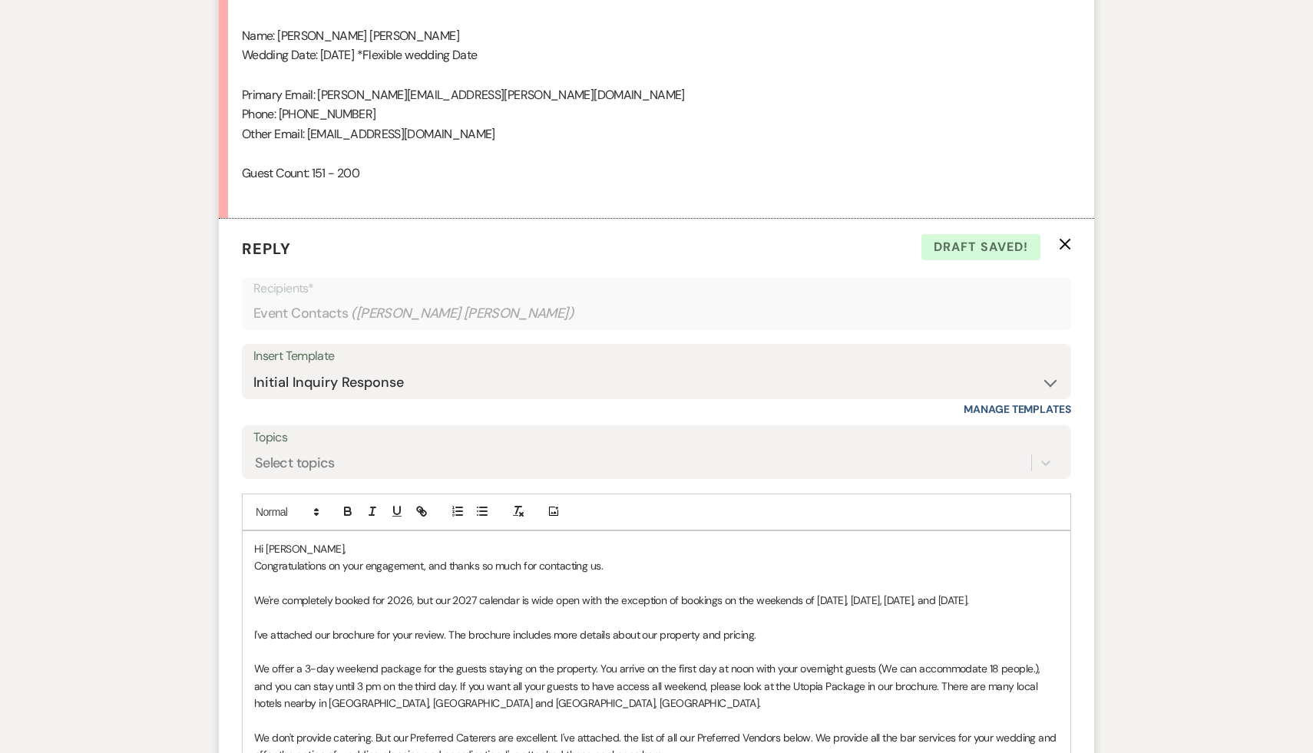
scroll to position [1378, 0]
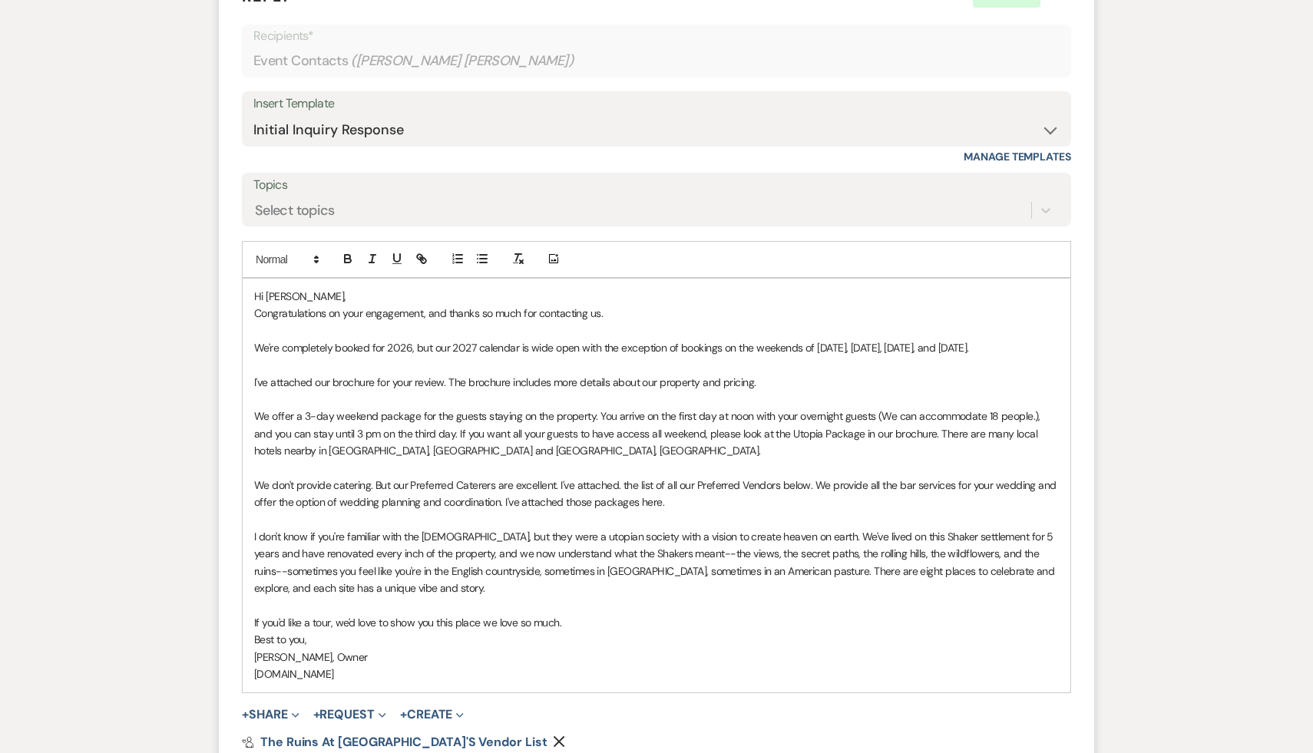
click at [285, 295] on p "Hi Mckenna," at bounding box center [656, 296] width 804 height 17
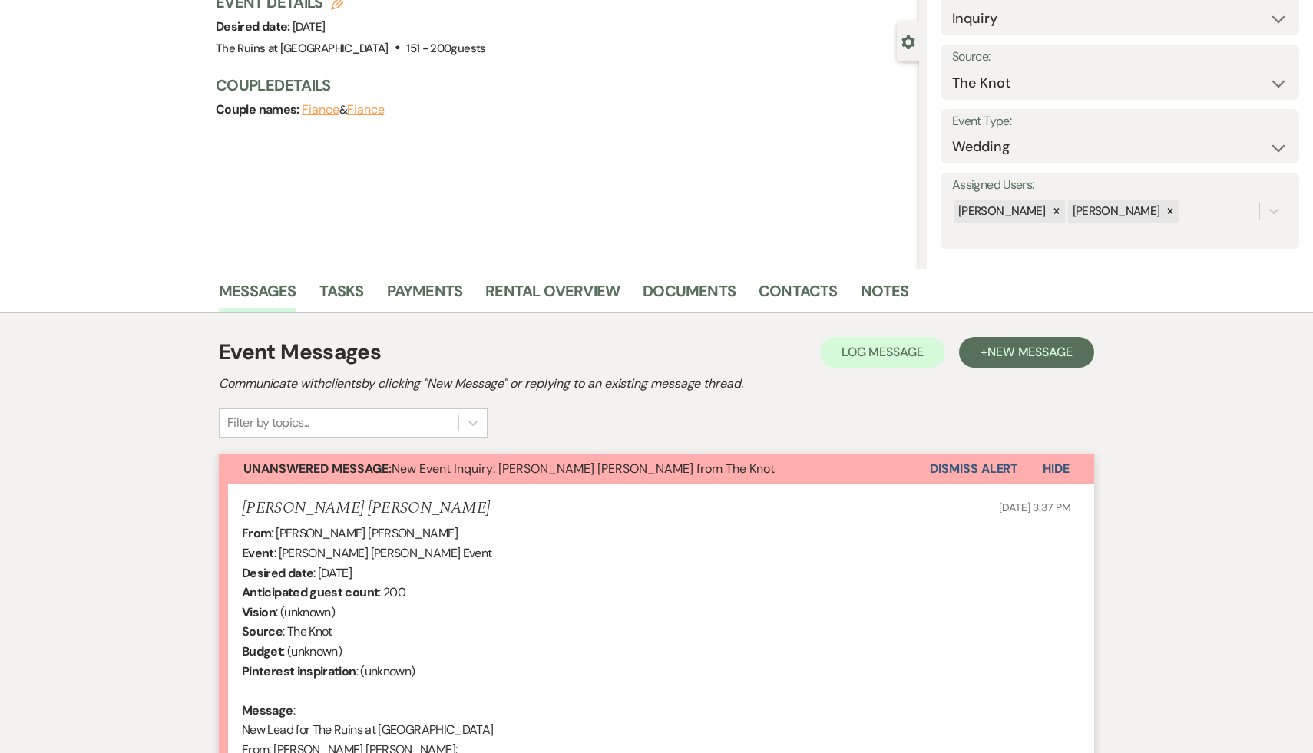
scroll to position [0, 0]
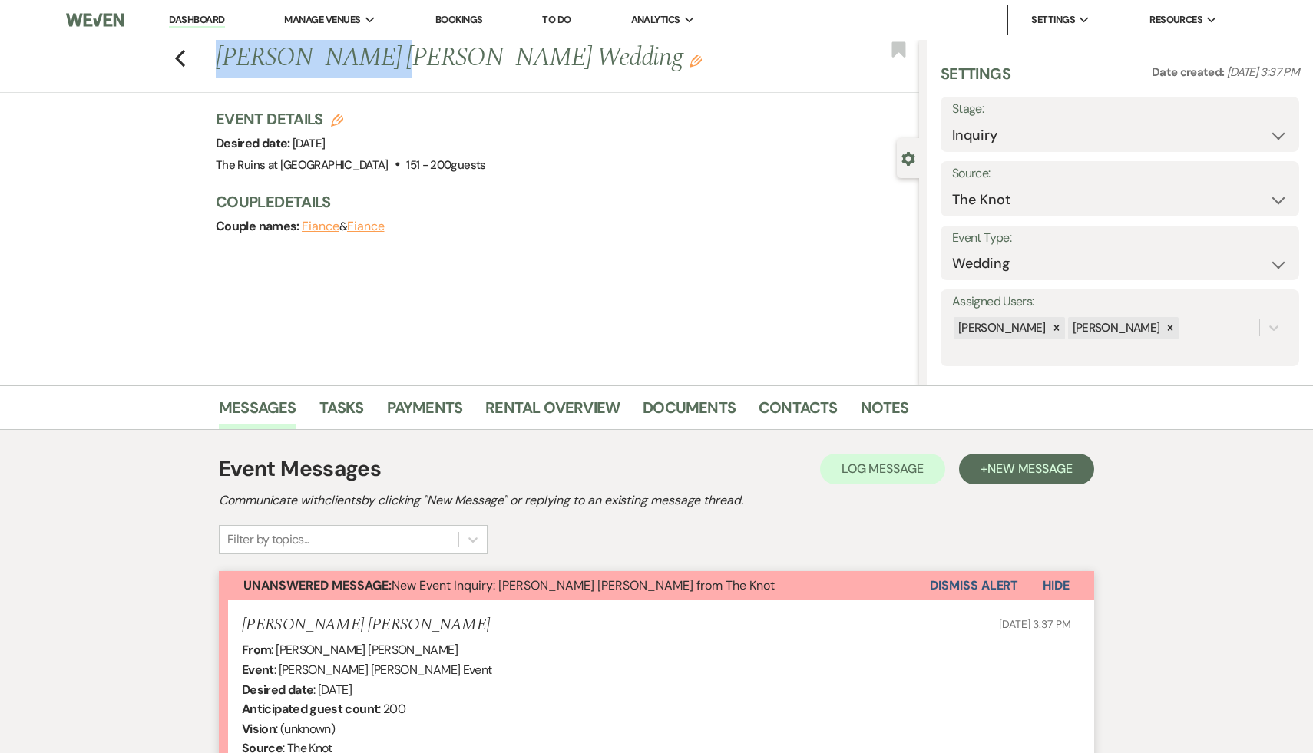
drag, startPoint x: 389, startPoint y: 55, endPoint x: 213, endPoint y: 49, distance: 175.9
click at [213, 49] on div "Previous McKenna Parzych's Wedding Edit" at bounding box center [563, 58] width 711 height 37
copy h1 "[PERSON_NAME] [PERSON_NAME]"
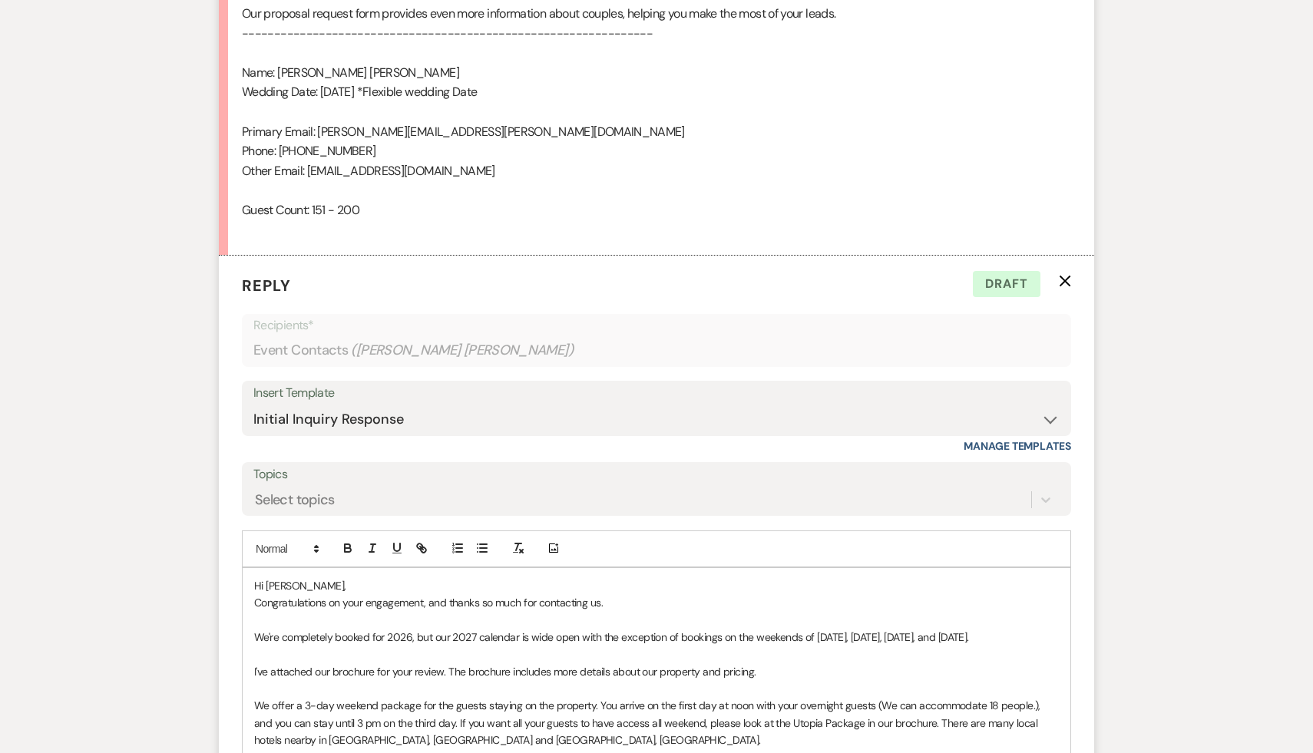
scroll to position [1149, 0]
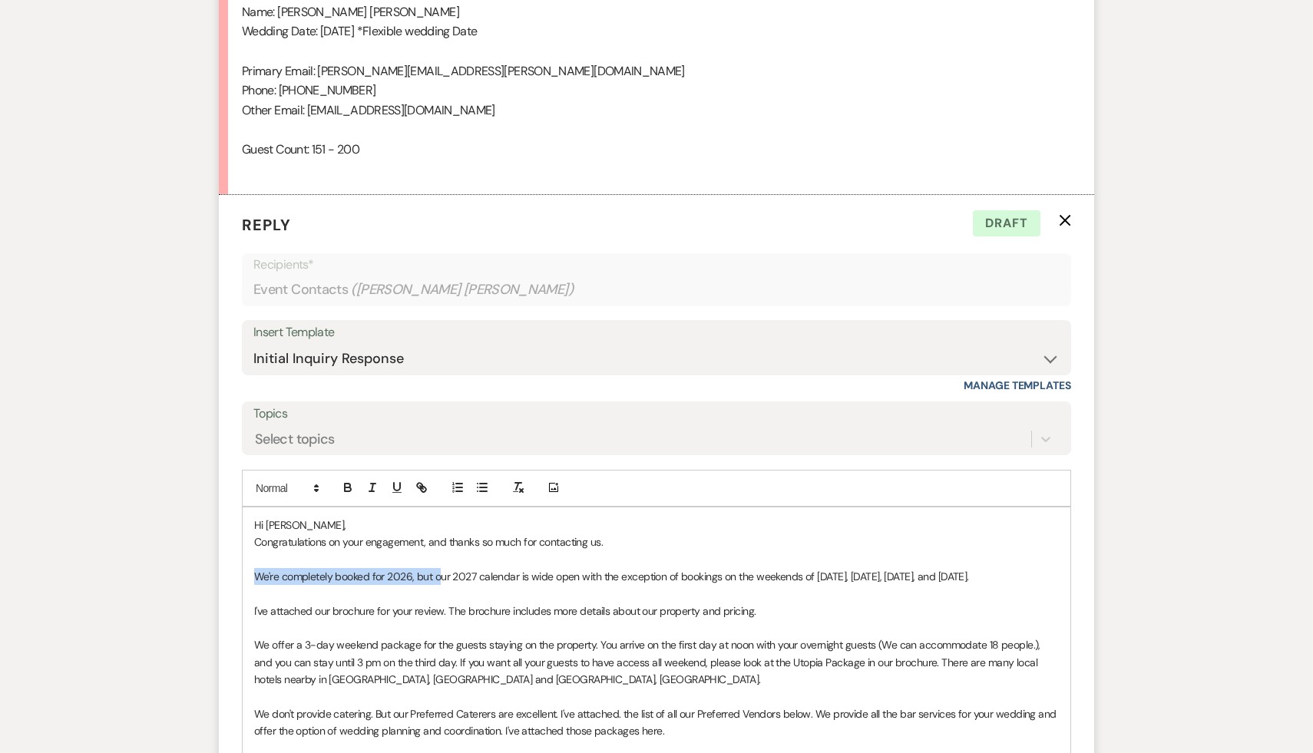
drag, startPoint x: 440, startPoint y: 576, endPoint x: 170, endPoint y: 578, distance: 270.2
click at [170, 578] on div "Messages Tasks Payments Rental Overview Documents Contacts Notes Event Messages…" at bounding box center [656, 214] width 1313 height 1956
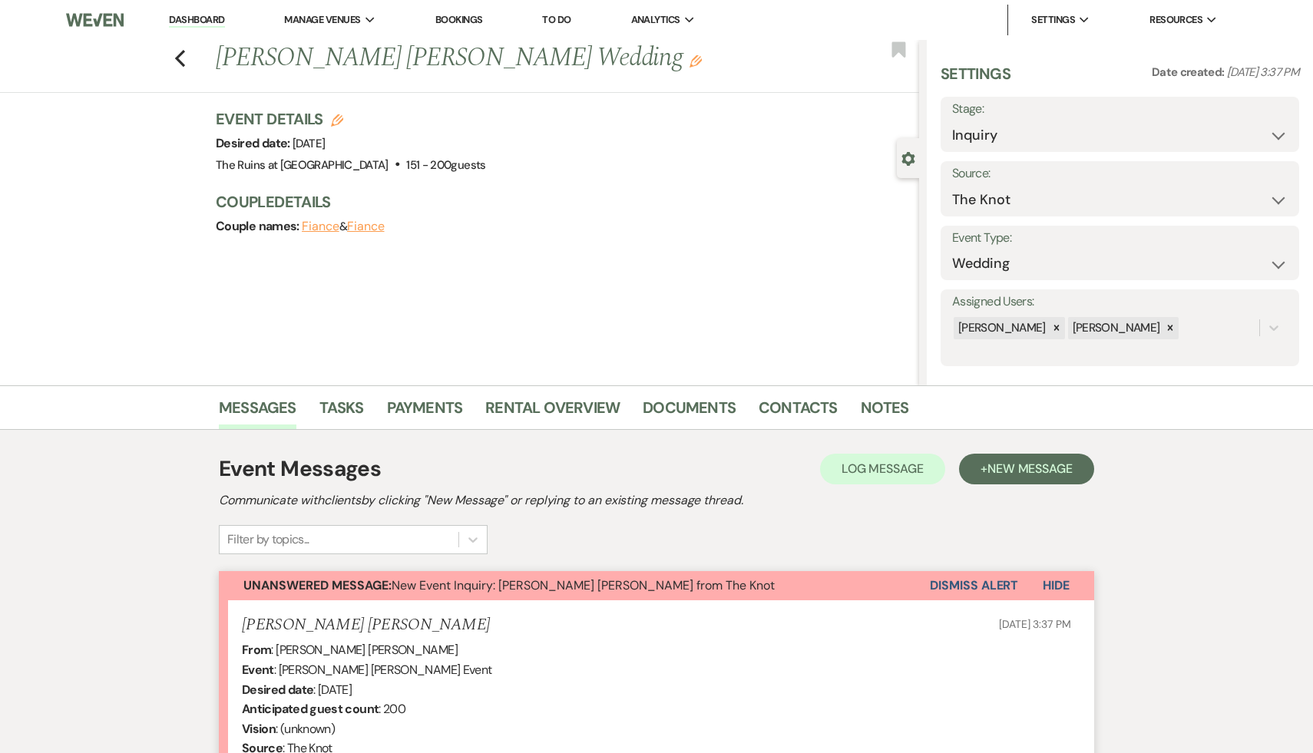
scroll to position [4, 0]
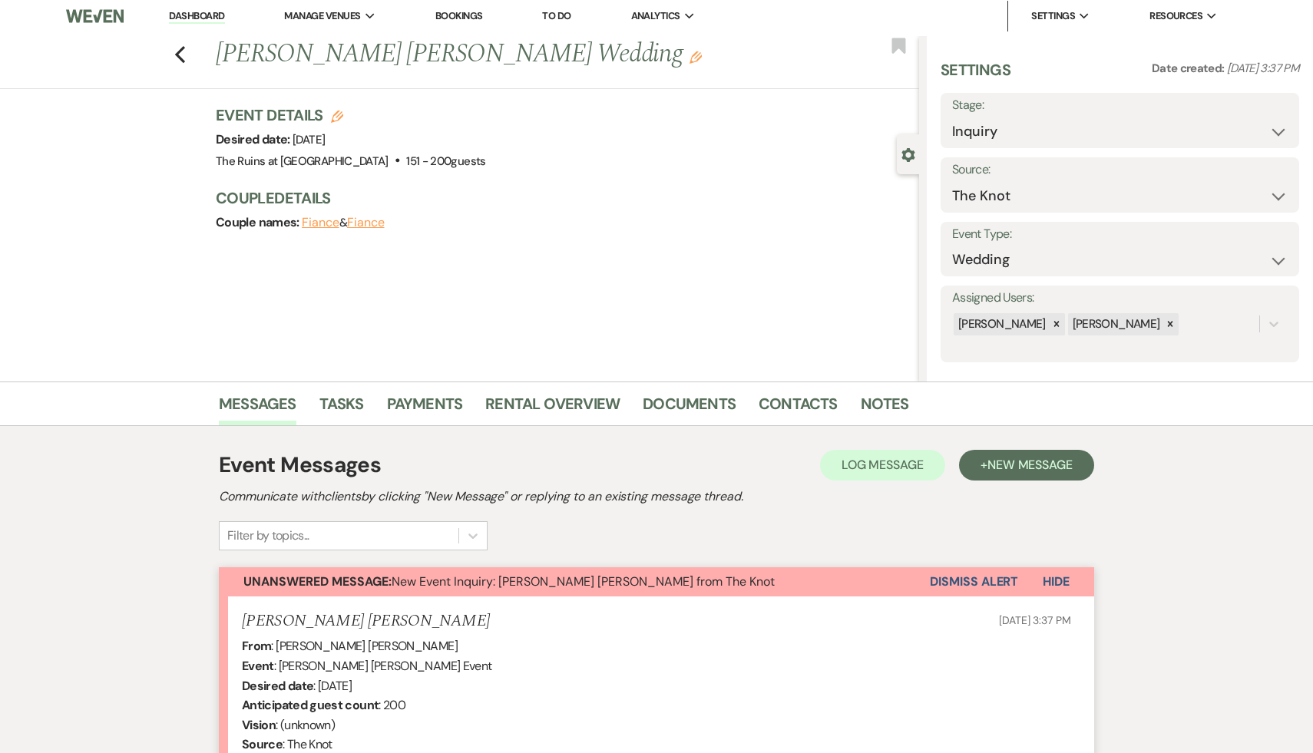
click at [337, 116] on use "button" at bounding box center [337, 117] width 12 height 12
select select "534"
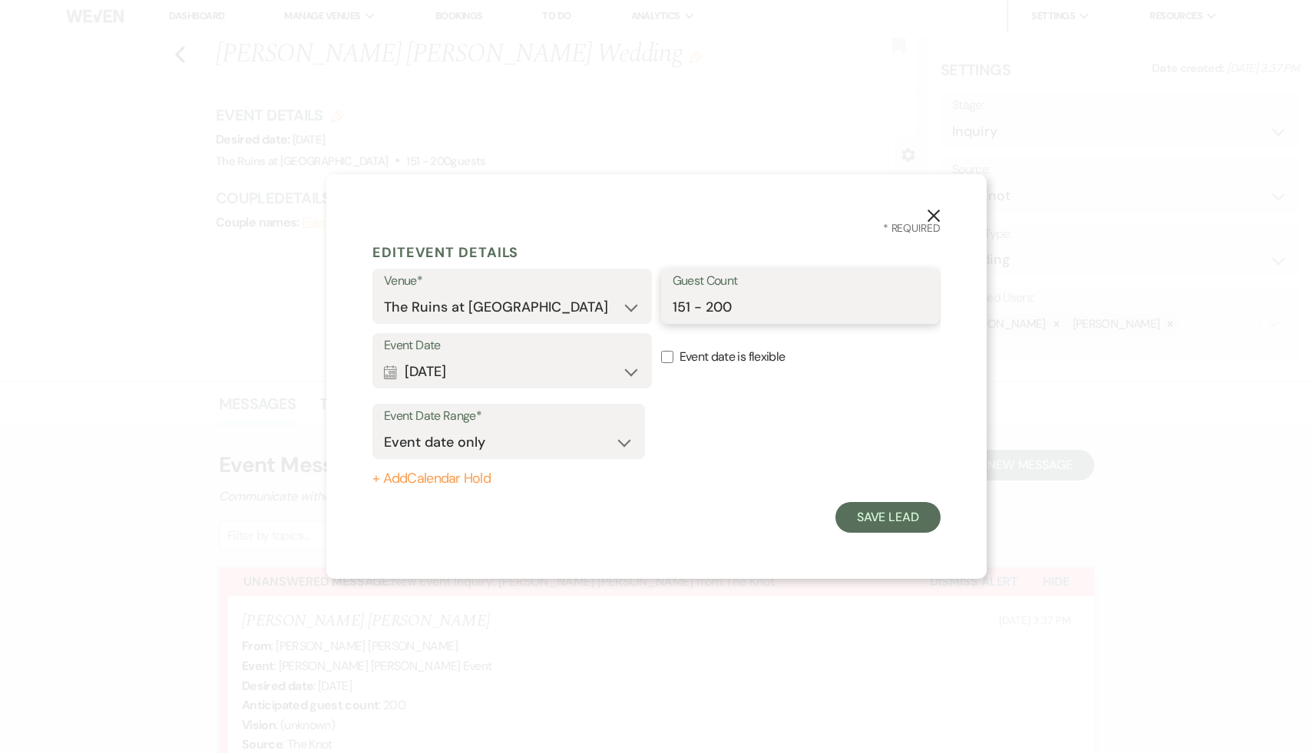
drag, startPoint x: 735, startPoint y: 310, endPoint x: 649, endPoint y: 309, distance: 85.2
click at [649, 309] on div "Venue* The Ruins at Sassafras Guest Count 151 - 200" at bounding box center [656, 301] width 568 height 64
type input "140"
click at [626, 441] on select "Event date only Event date and" at bounding box center [508, 443] width 249 height 30
select select "eventDateAnd"
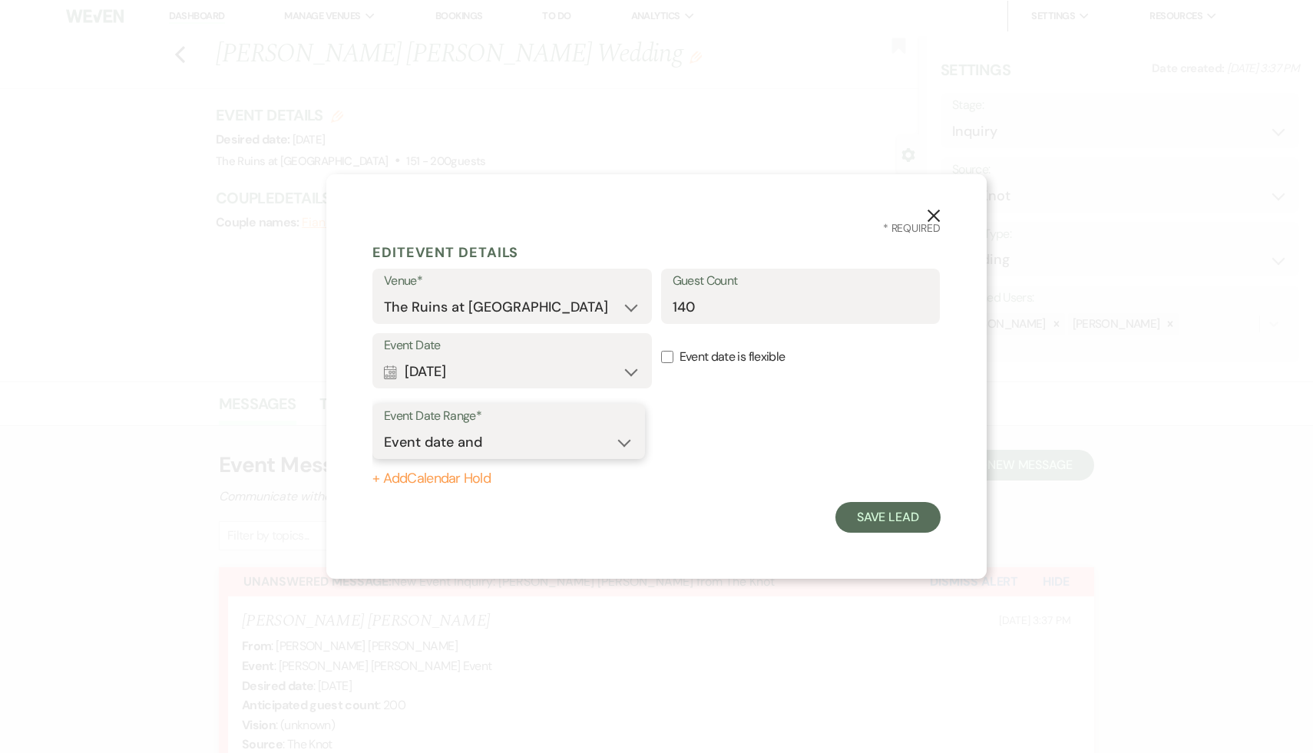
click at [384, 428] on select "Event date only Event date and" at bounding box center [508, 443] width 249 height 30
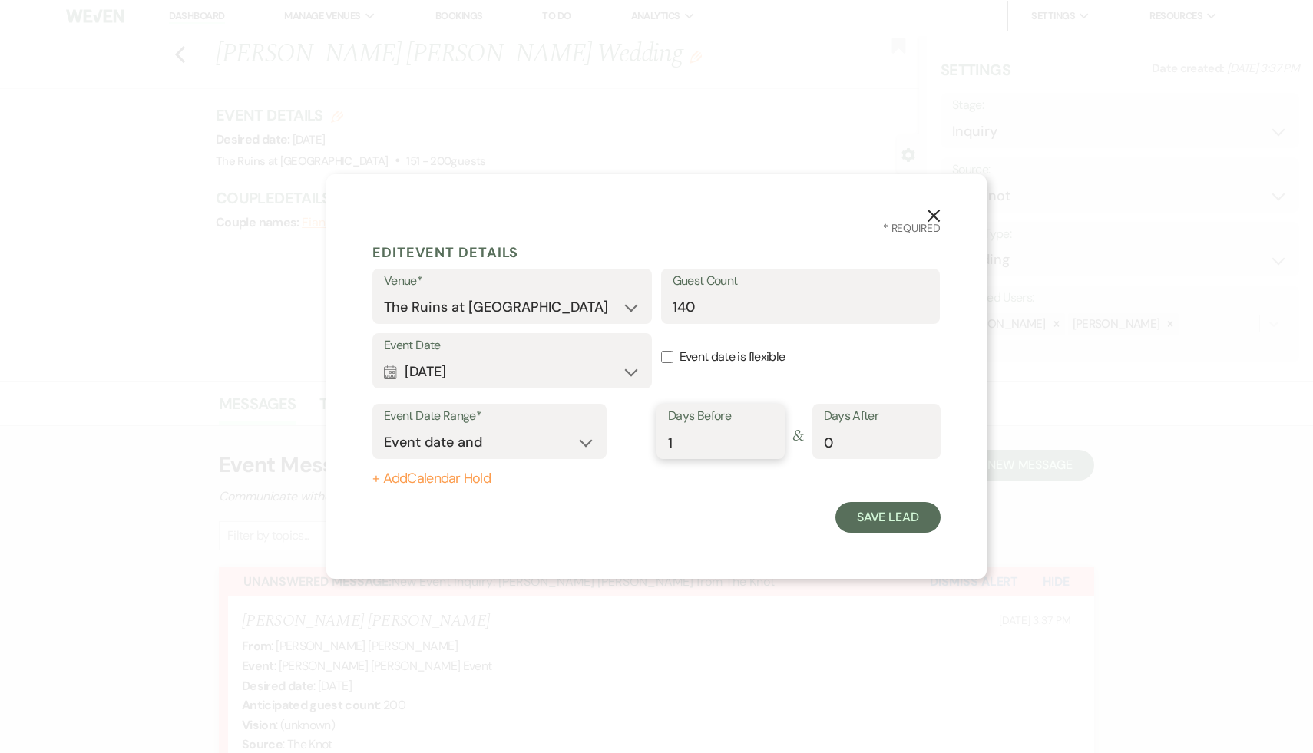
type input "1"
click at [765, 438] on input "1" at bounding box center [720, 443] width 105 height 30
type input "1"
click at [923, 438] on input "1" at bounding box center [876, 443] width 105 height 30
click at [900, 516] on button "Save Lead" at bounding box center [887, 517] width 105 height 31
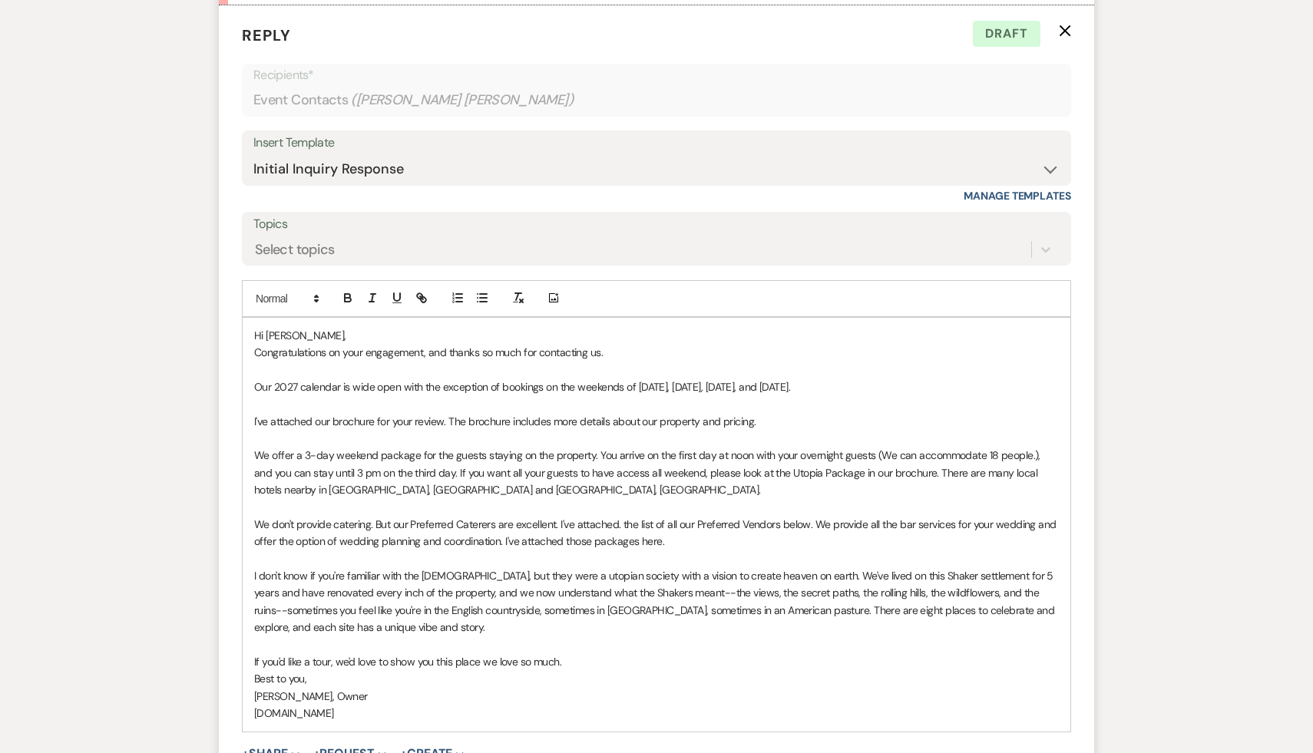
scroll to position [1686, 0]
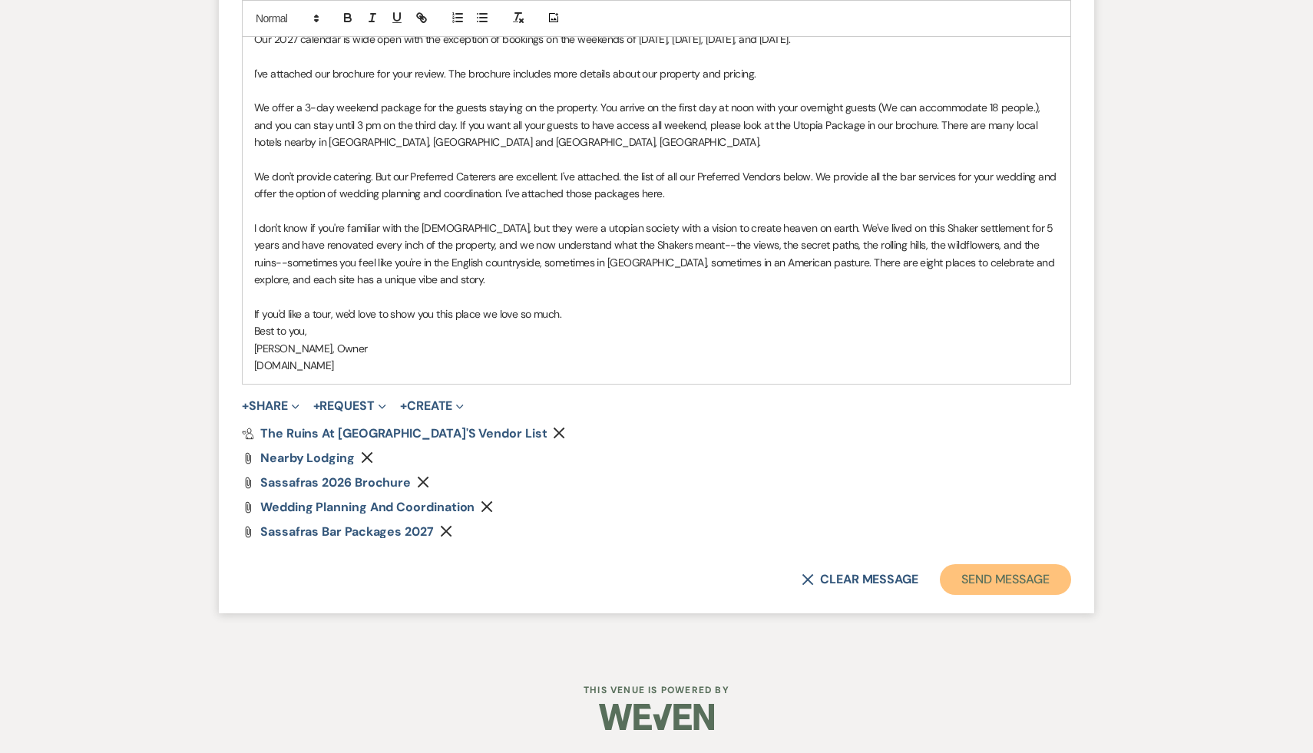
click at [1021, 573] on button "Send Message" at bounding box center [1005, 579] width 131 height 31
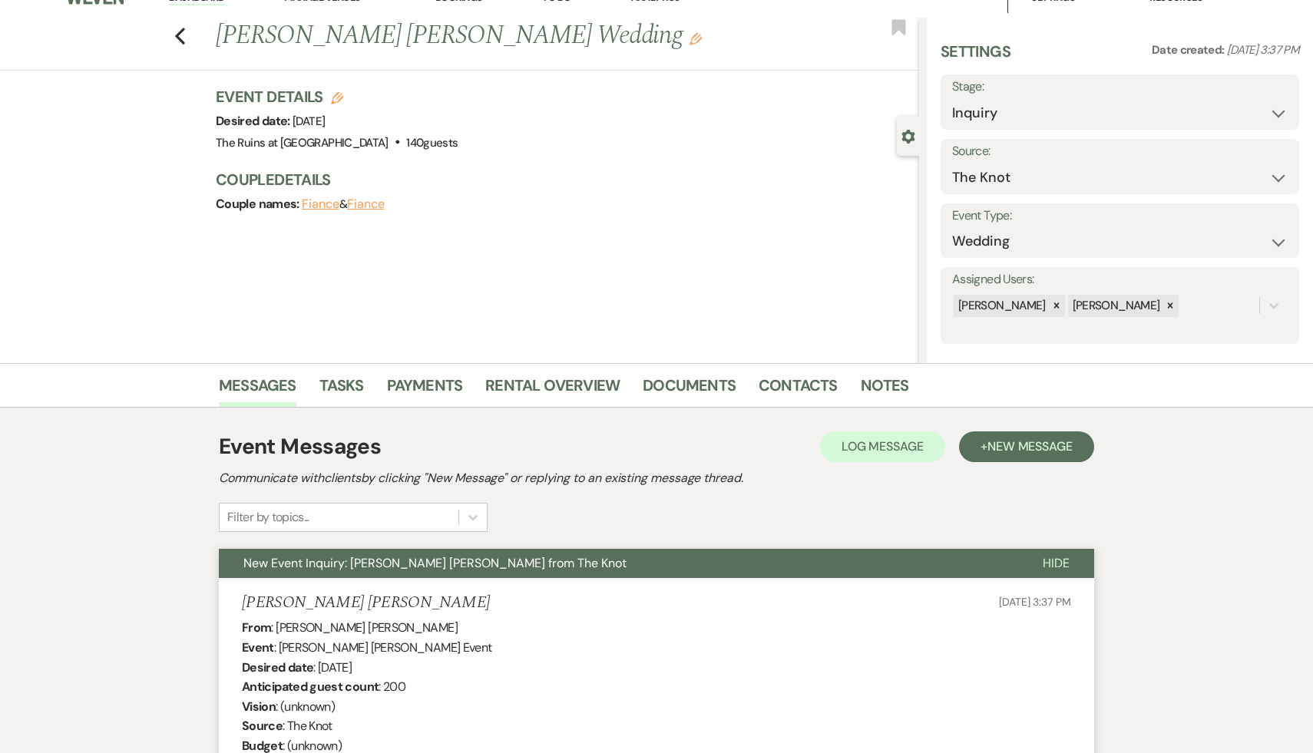
scroll to position [0, 0]
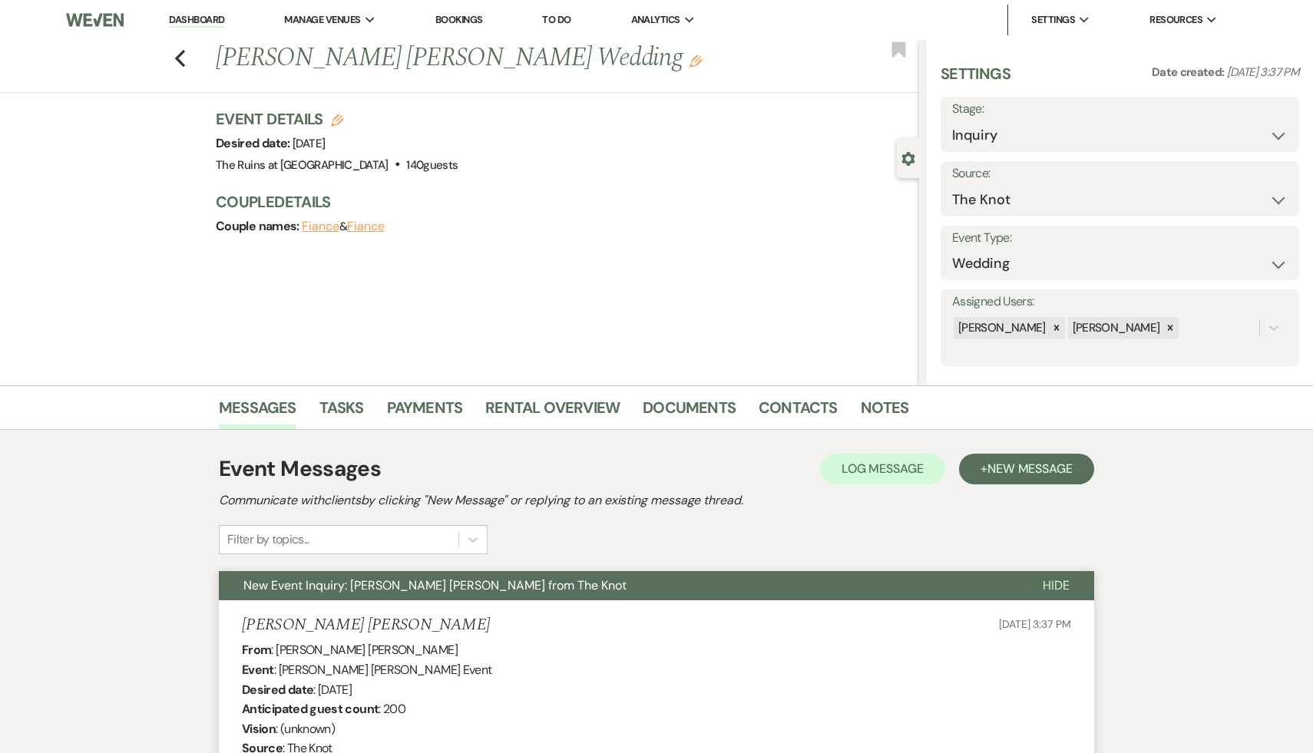
click at [194, 12] on li "Dashboard" at bounding box center [196, 20] width 71 height 31
click at [195, 12] on li "Dashboard" at bounding box center [196, 20] width 71 height 31
click at [194, 18] on link "Dashboard" at bounding box center [196, 20] width 55 height 15
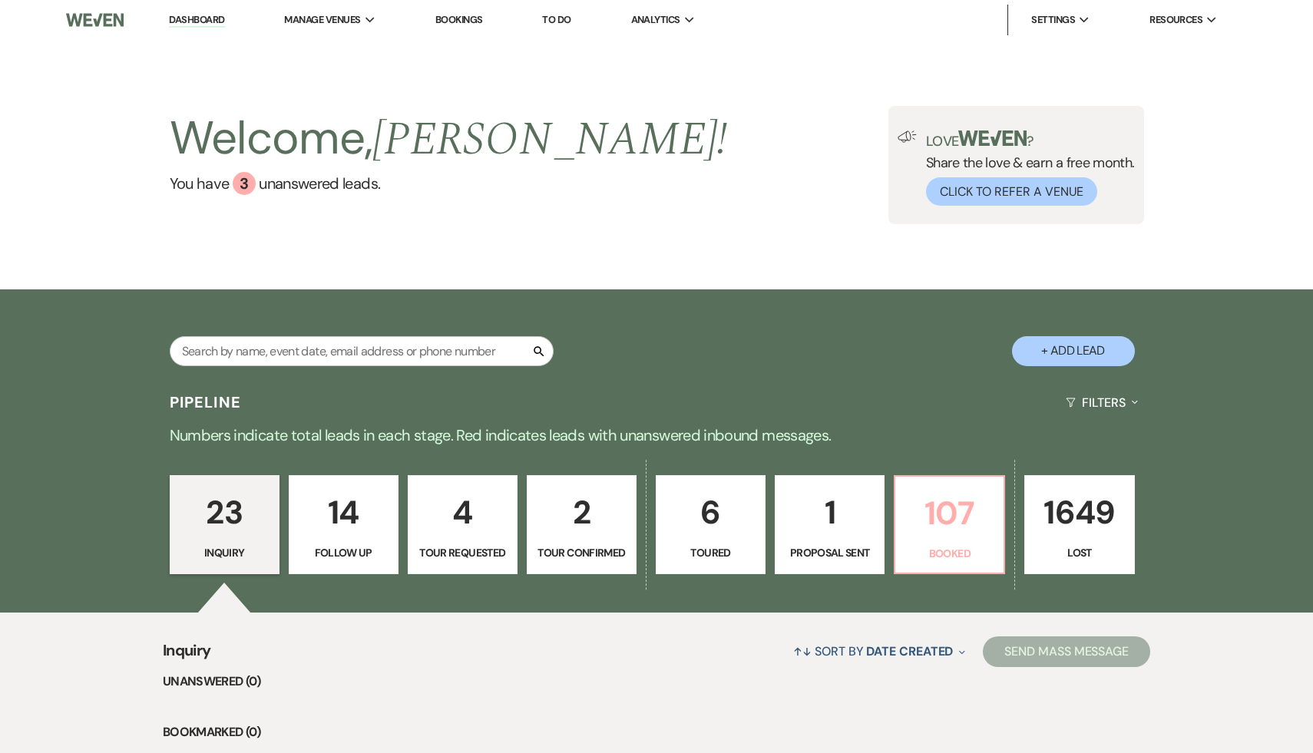
click at [957, 514] on p "107" at bounding box center [949, 512] width 90 height 51
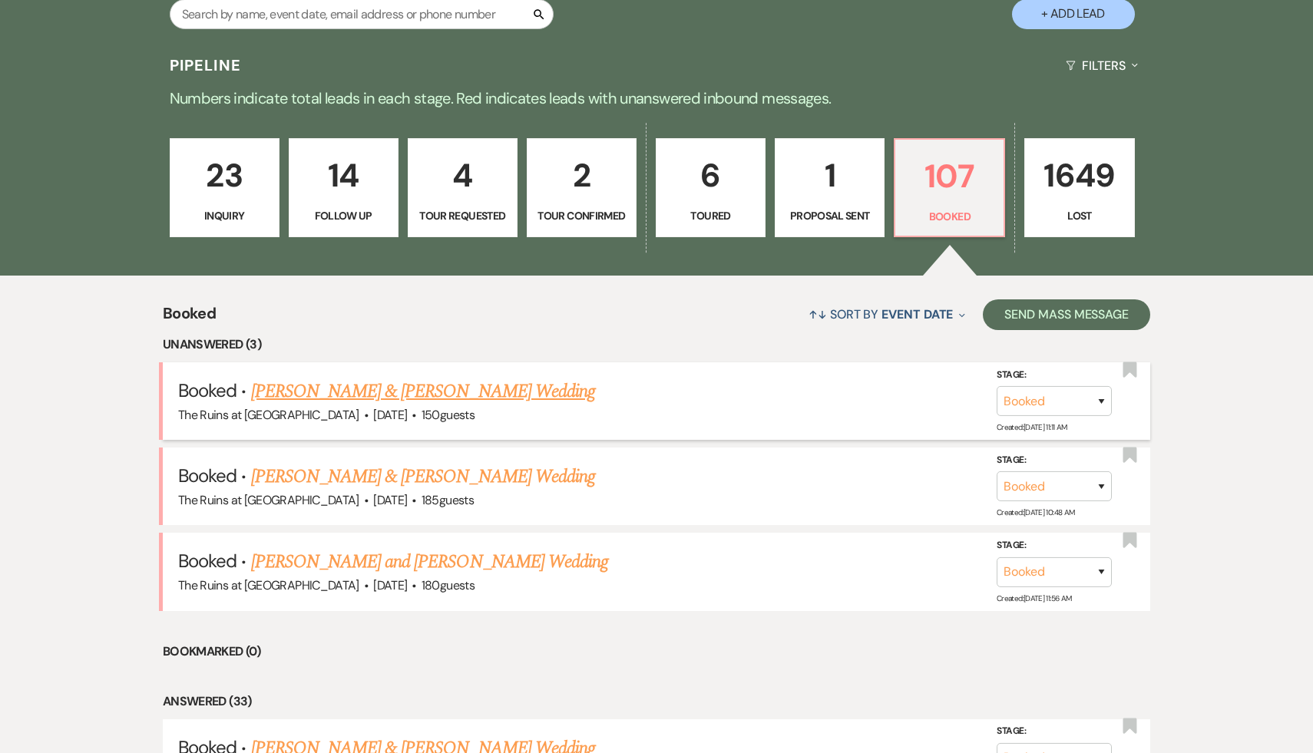
scroll to position [348, 0]
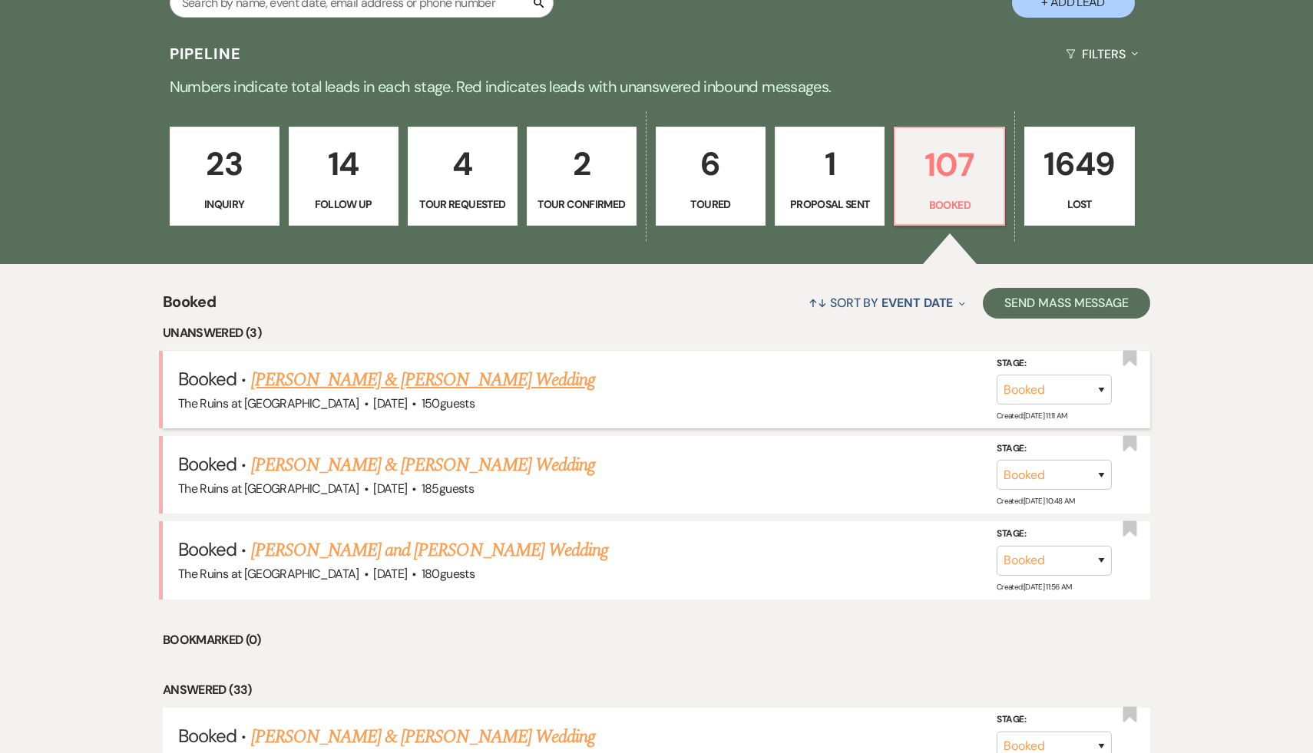
click at [481, 377] on link "Alex Fafoutis & Lenore Shickmanter's Wedding" at bounding box center [423, 380] width 344 height 28
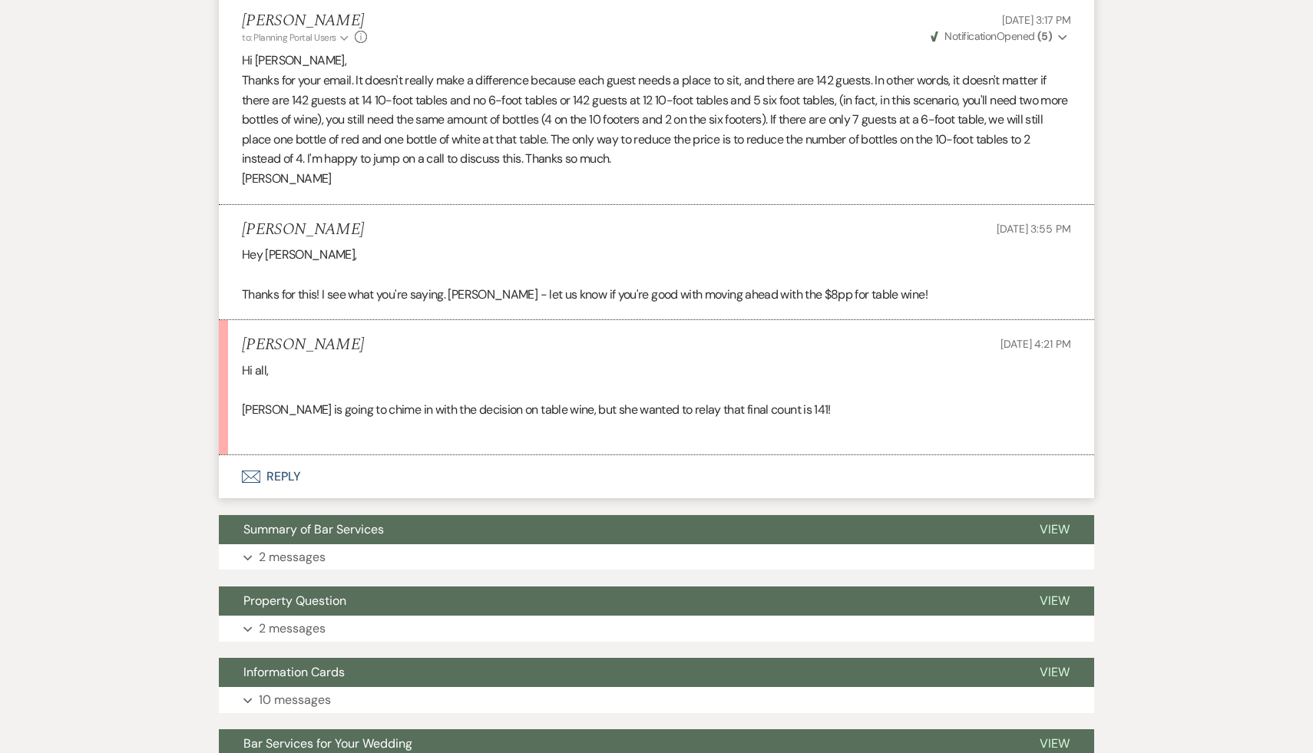
scroll to position [2578, 0]
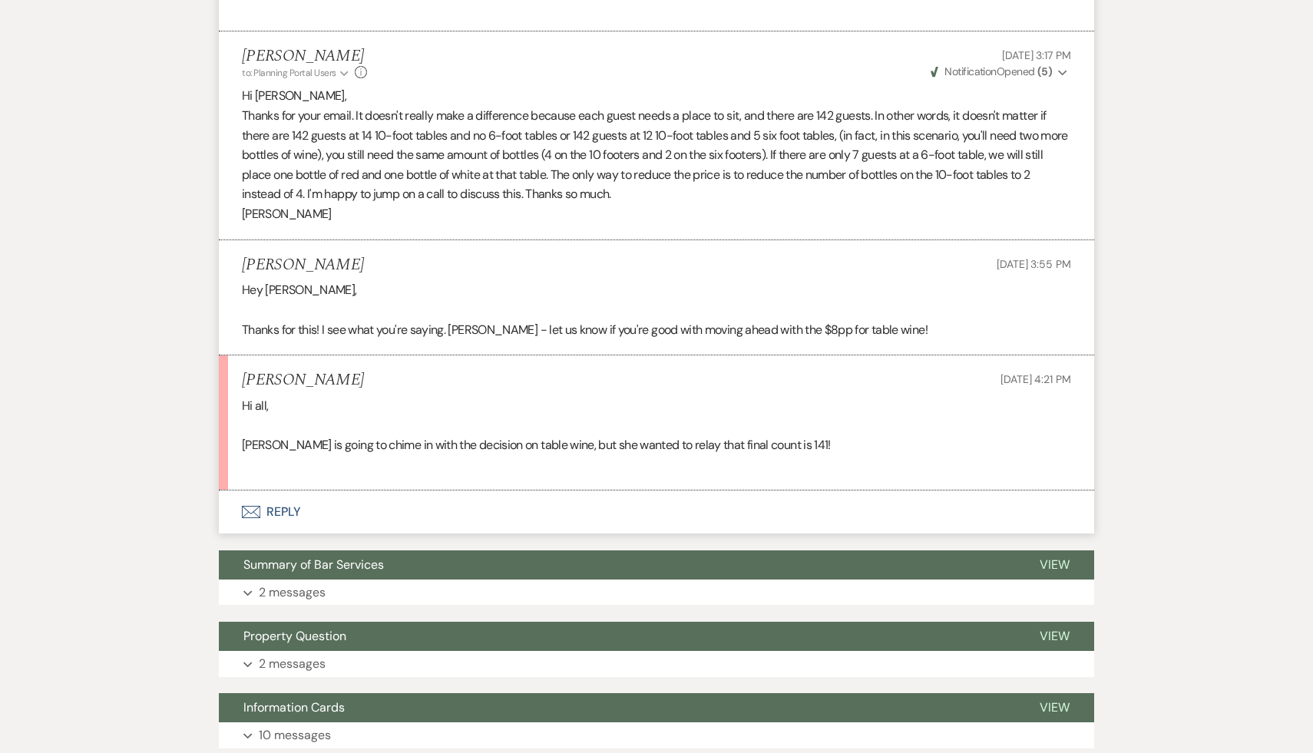
click at [454, 371] on div "Shannon Ramon Oct 13, 2025, 4:21 PM" at bounding box center [656, 380] width 829 height 19
click at [473, 371] on div "Shannon Ramon Oct 13, 2025, 4:21 PM" at bounding box center [656, 380] width 829 height 19
click at [289, 490] on button "Envelope Reply" at bounding box center [656, 511] width 875 height 43
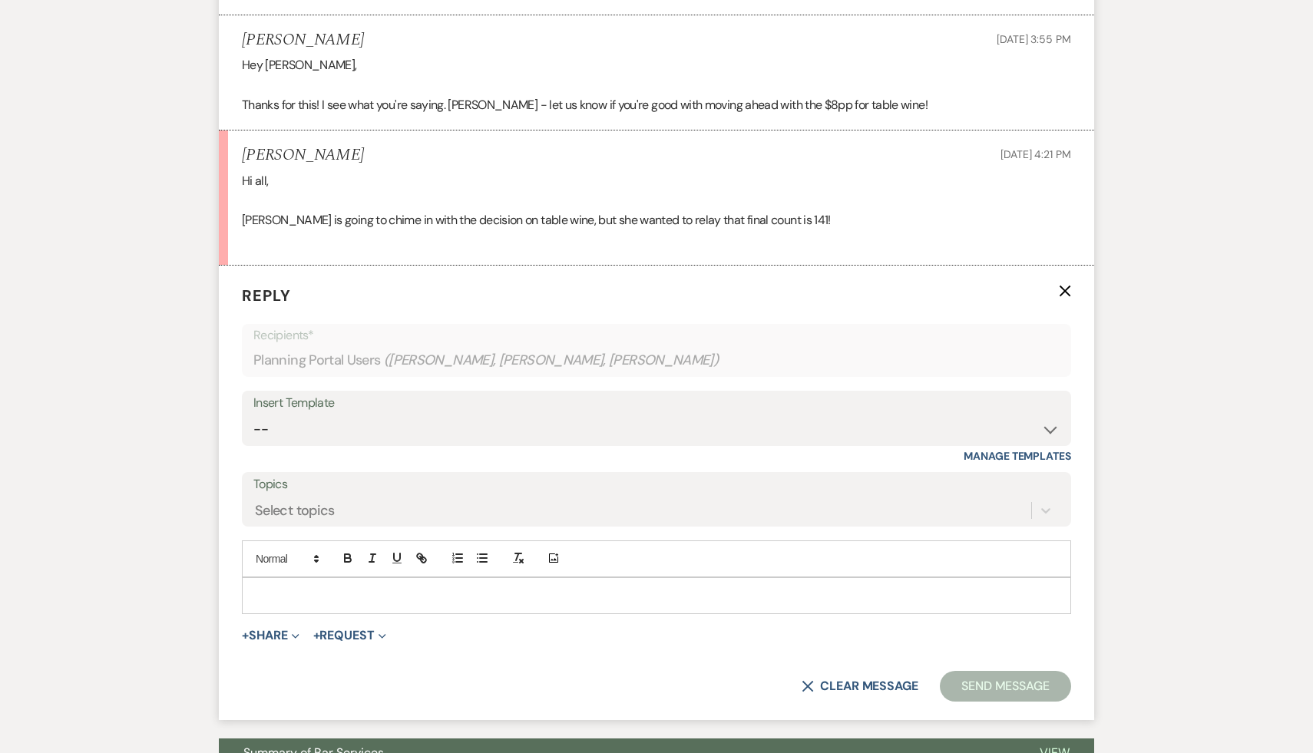
scroll to position [2809, 0]
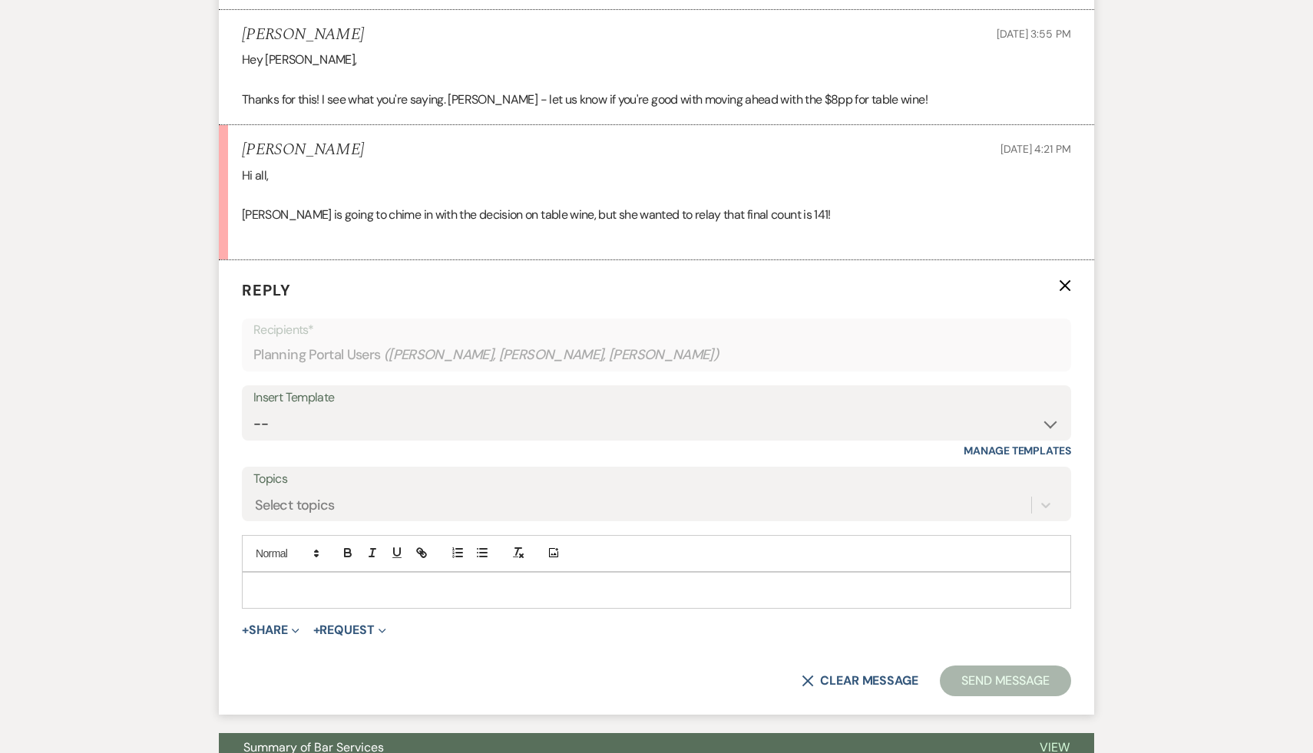
click at [369, 582] on p at bounding box center [656, 590] width 804 height 17
click at [971, 666] on button "Send Message" at bounding box center [1005, 681] width 131 height 31
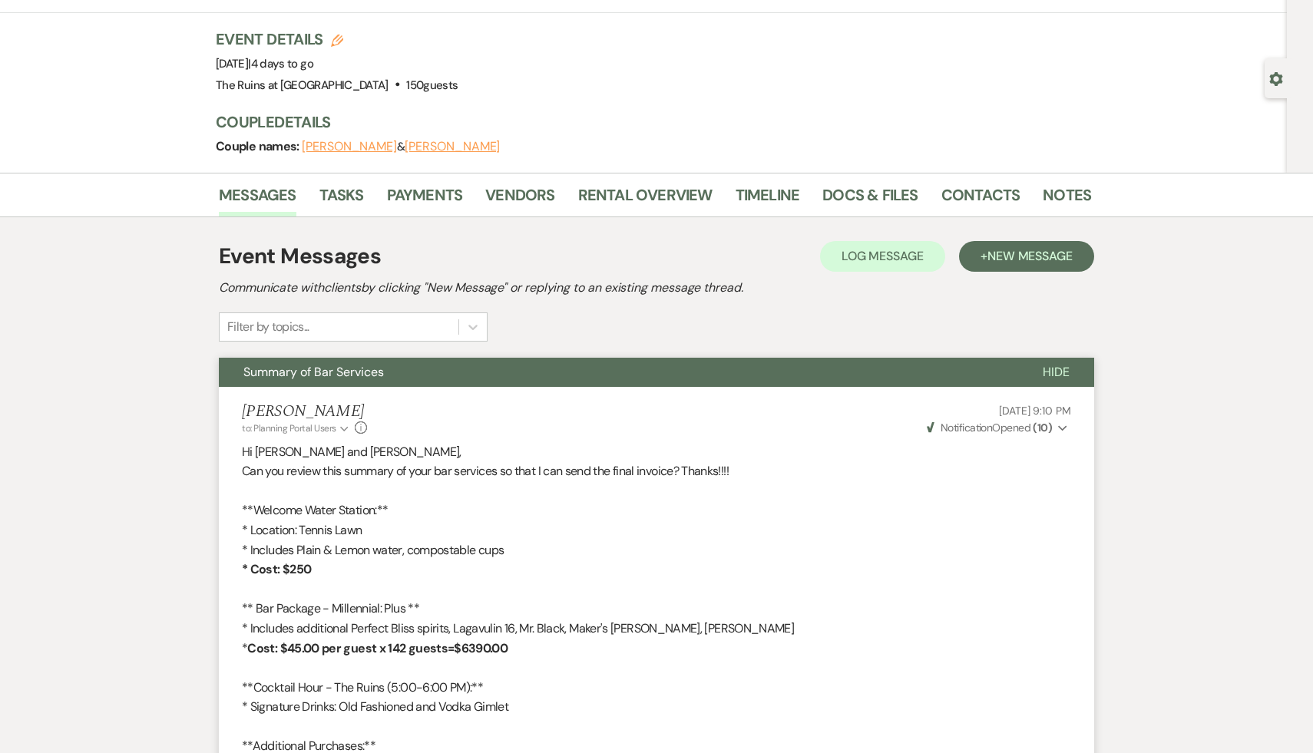
scroll to position [0, 0]
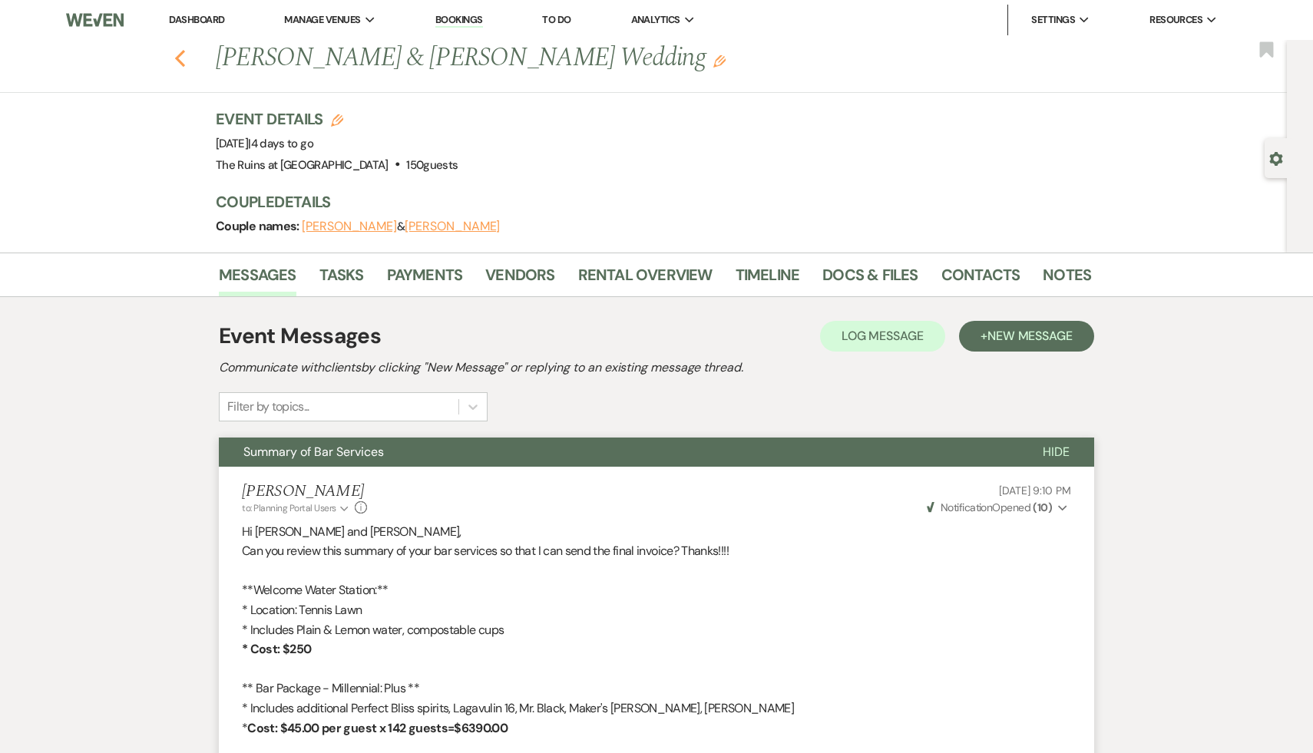
click at [175, 63] on icon "Previous" at bounding box center [180, 58] width 12 height 18
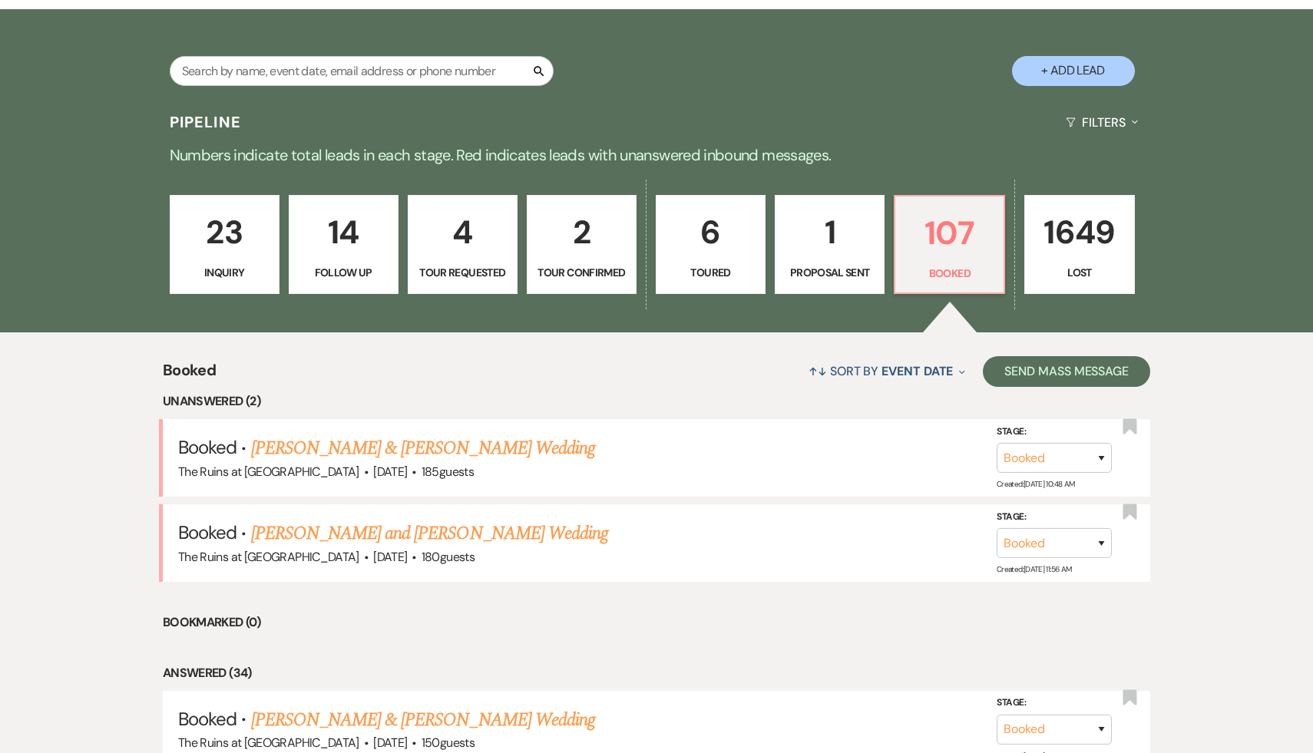
scroll to position [158, 0]
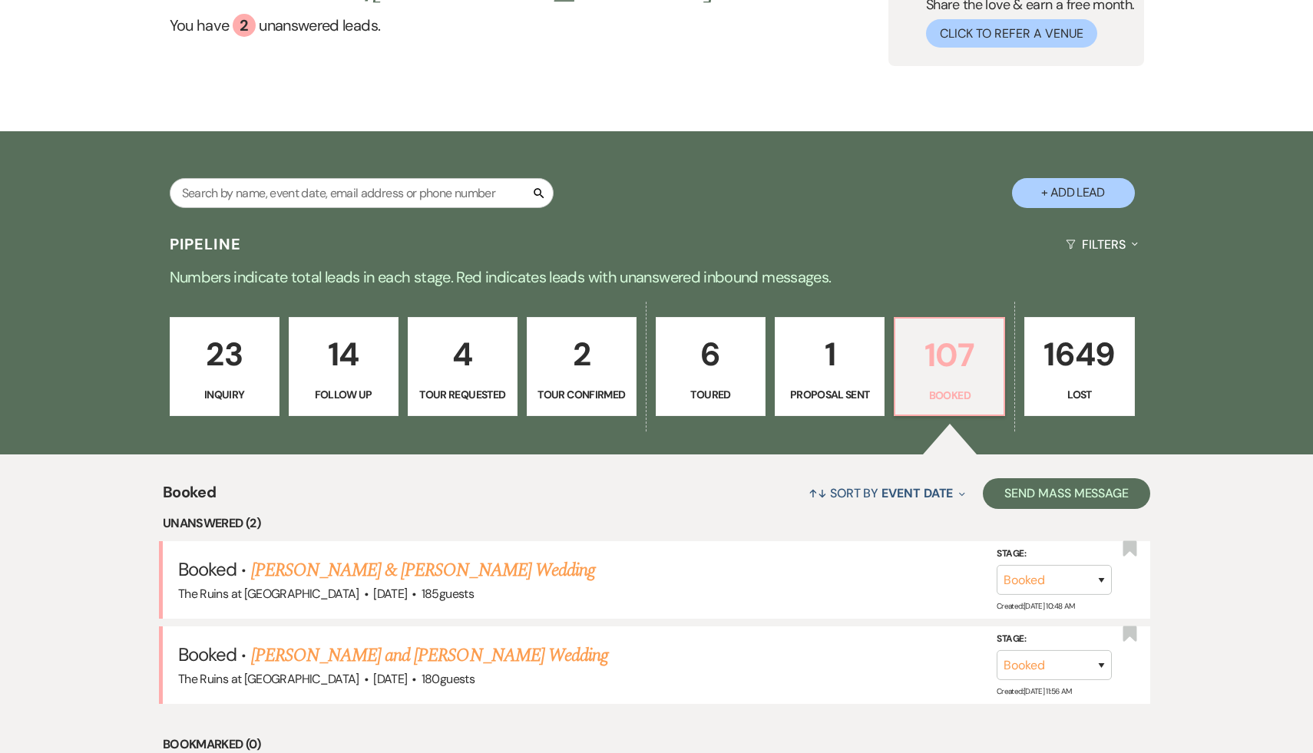
click at [957, 362] on p "107" at bounding box center [949, 354] width 90 height 51
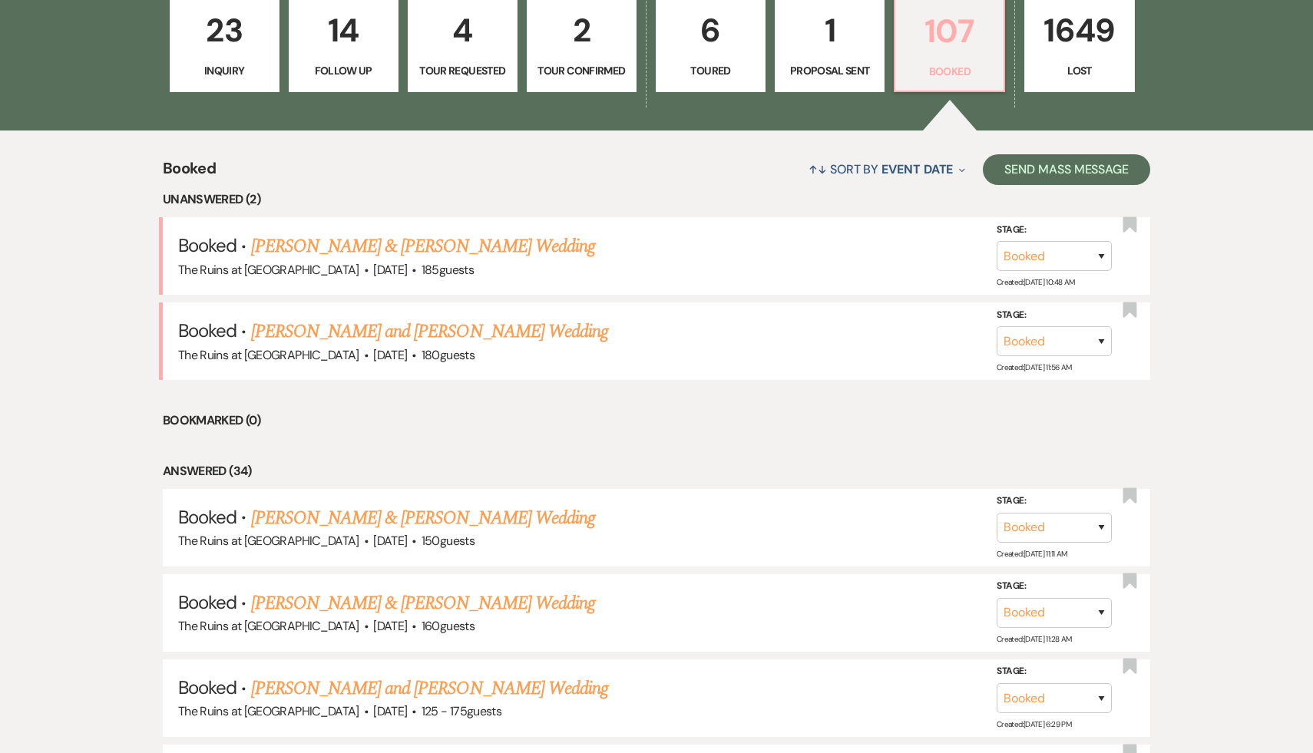
scroll to position [497, 0]
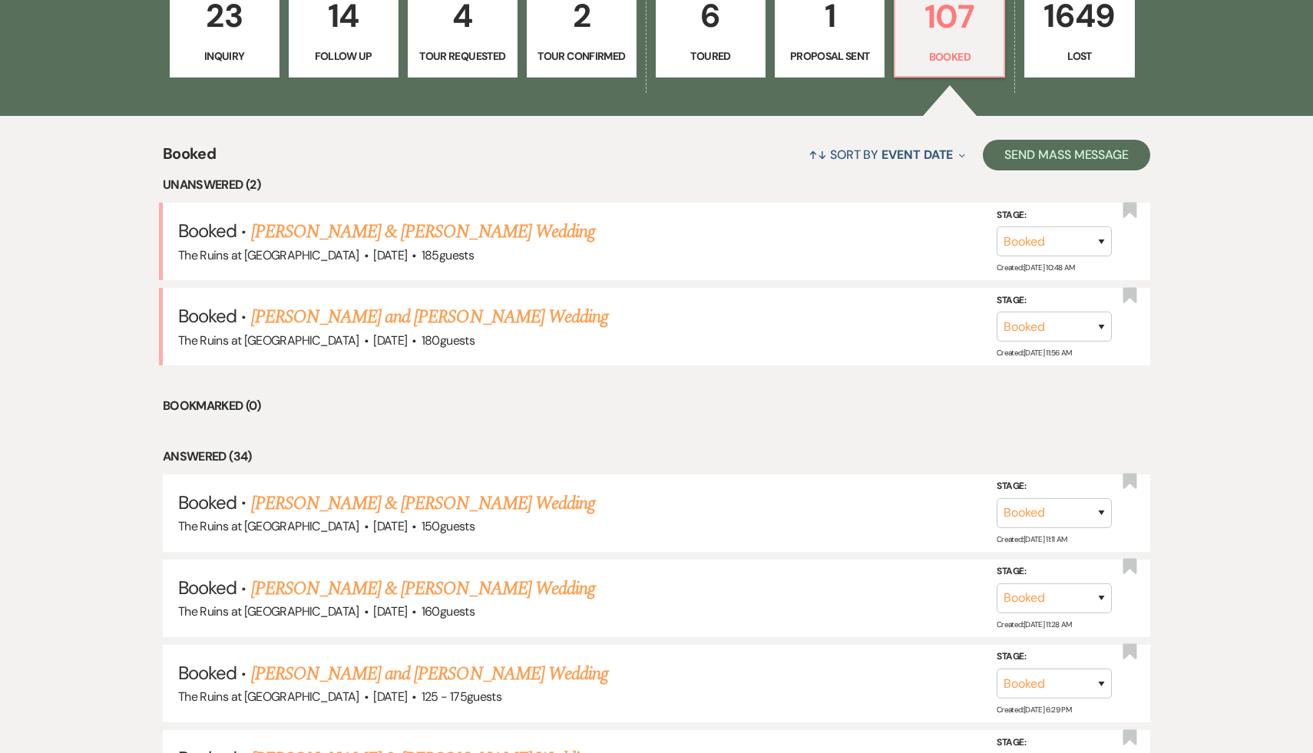
click at [623, 409] on li "Bookmarked (0)" at bounding box center [656, 406] width 987 height 20
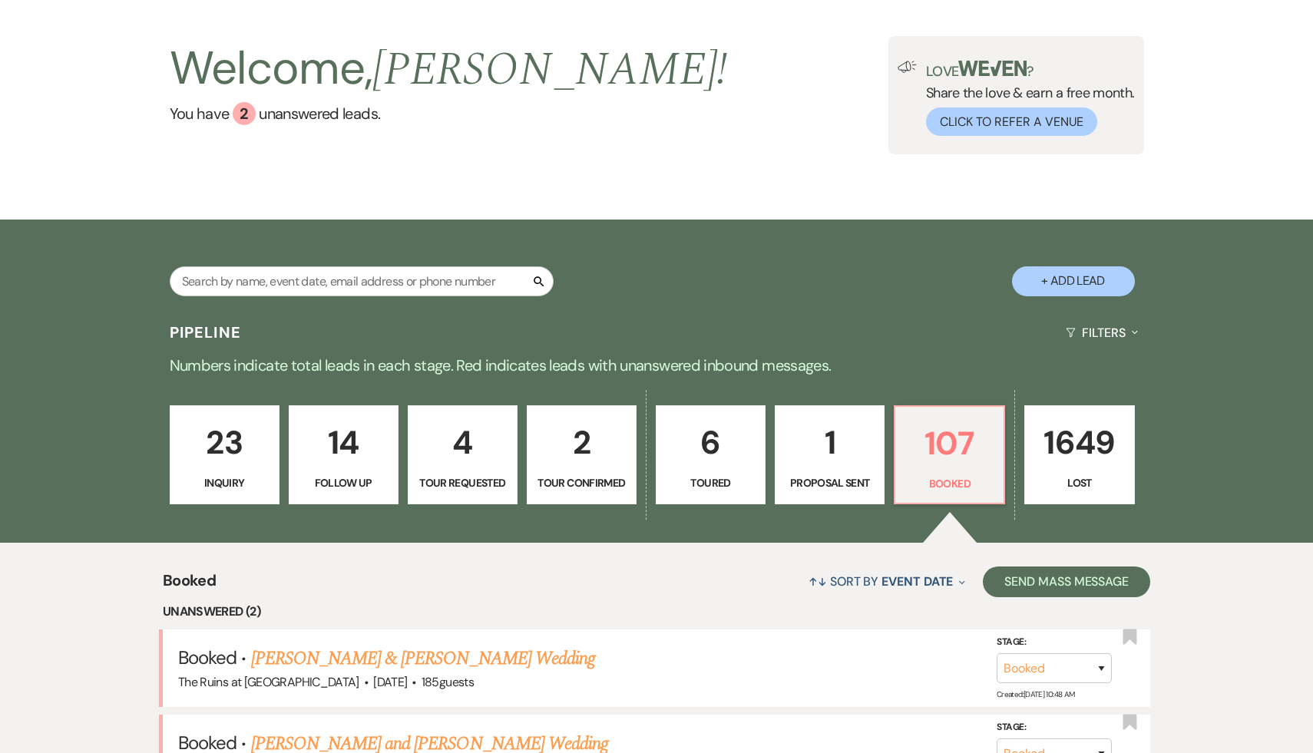
scroll to position [0, 0]
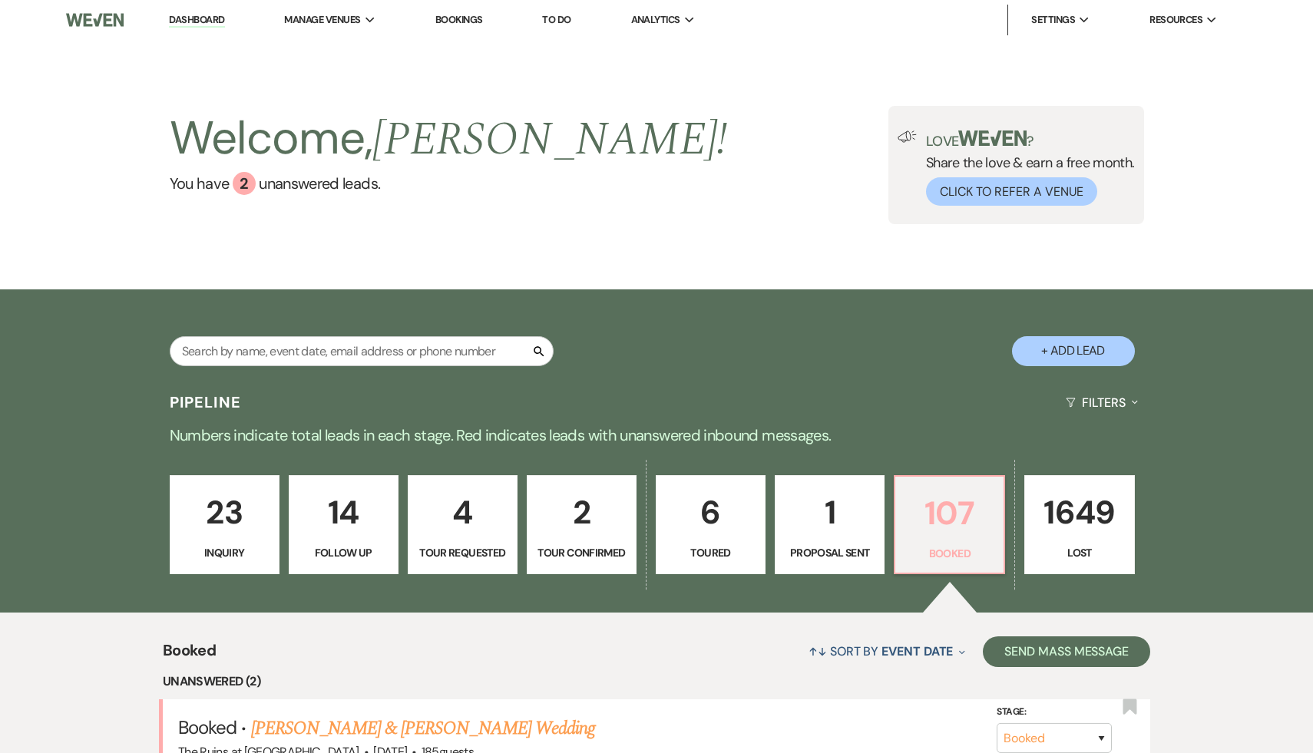
click at [946, 525] on p "107" at bounding box center [949, 512] width 90 height 51
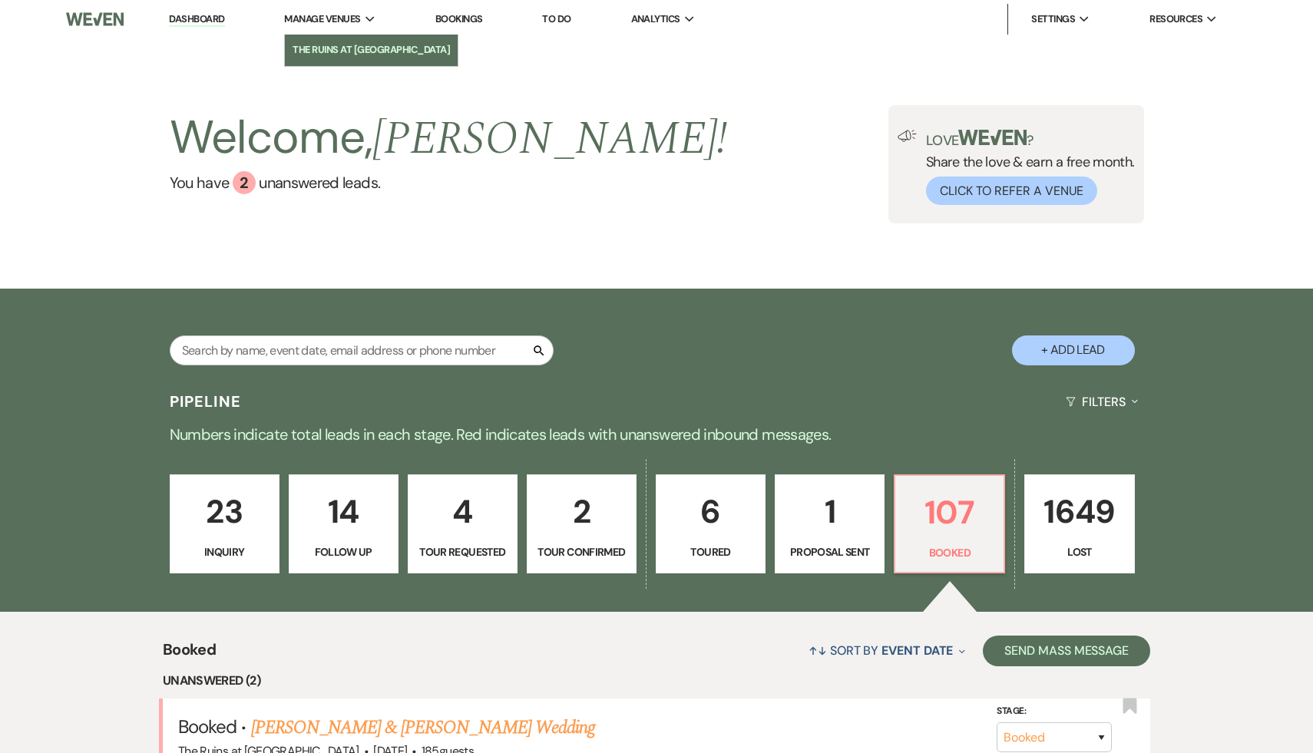
click at [351, 48] on li "The Ruins at [GEOGRAPHIC_DATA]" at bounding box center [370, 49] width 157 height 15
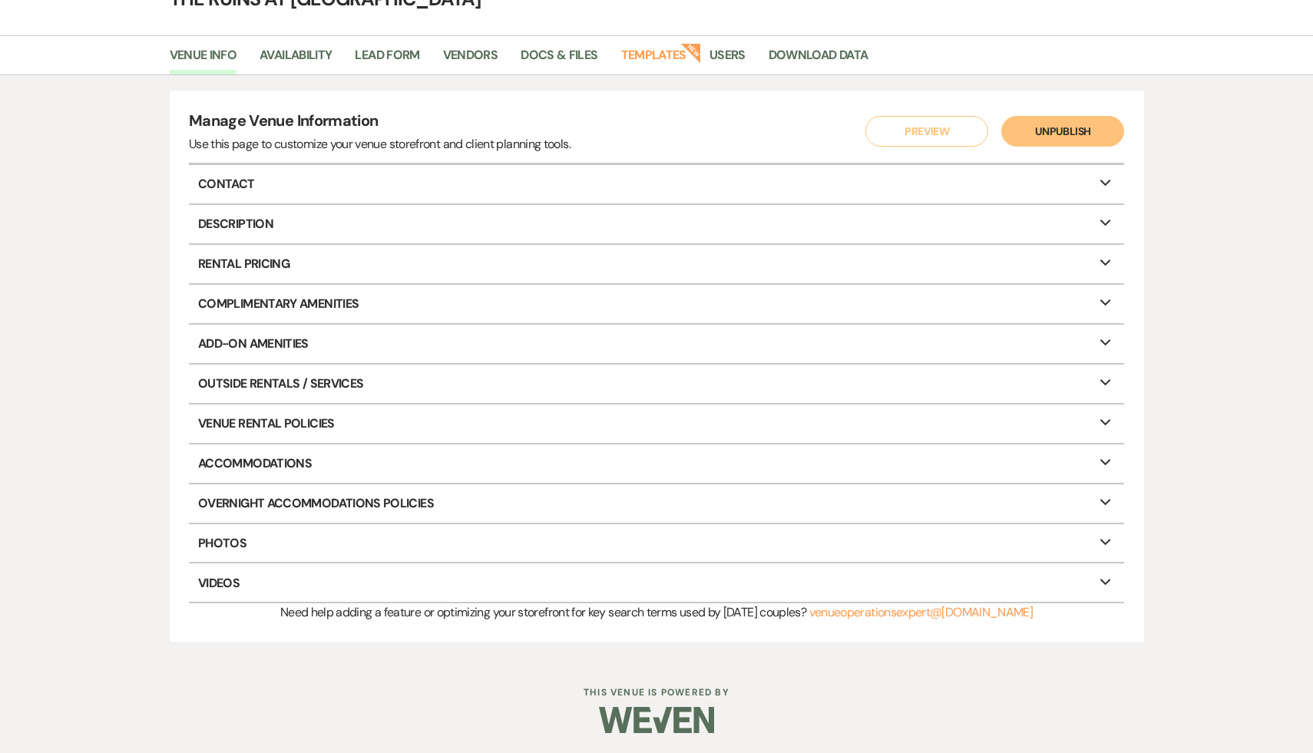
scroll to position [94, 0]
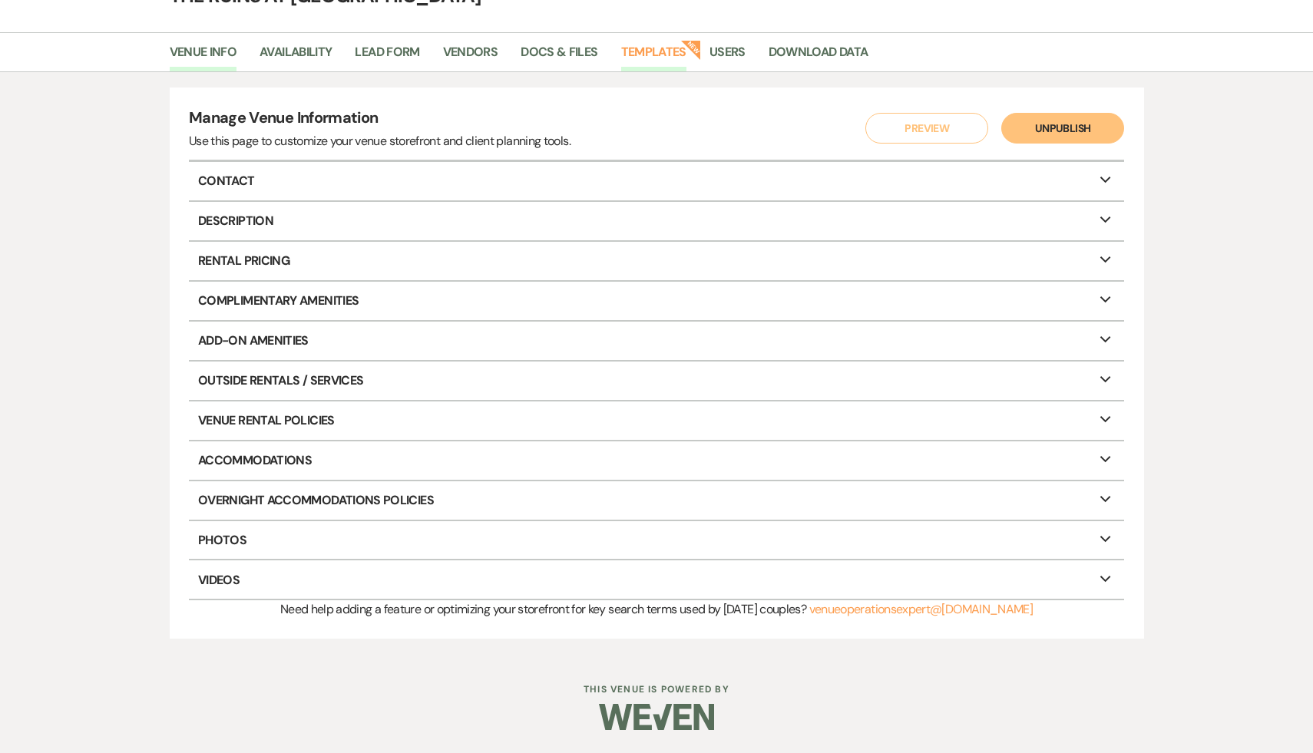
click at [663, 51] on link "Templates" at bounding box center [653, 56] width 65 height 29
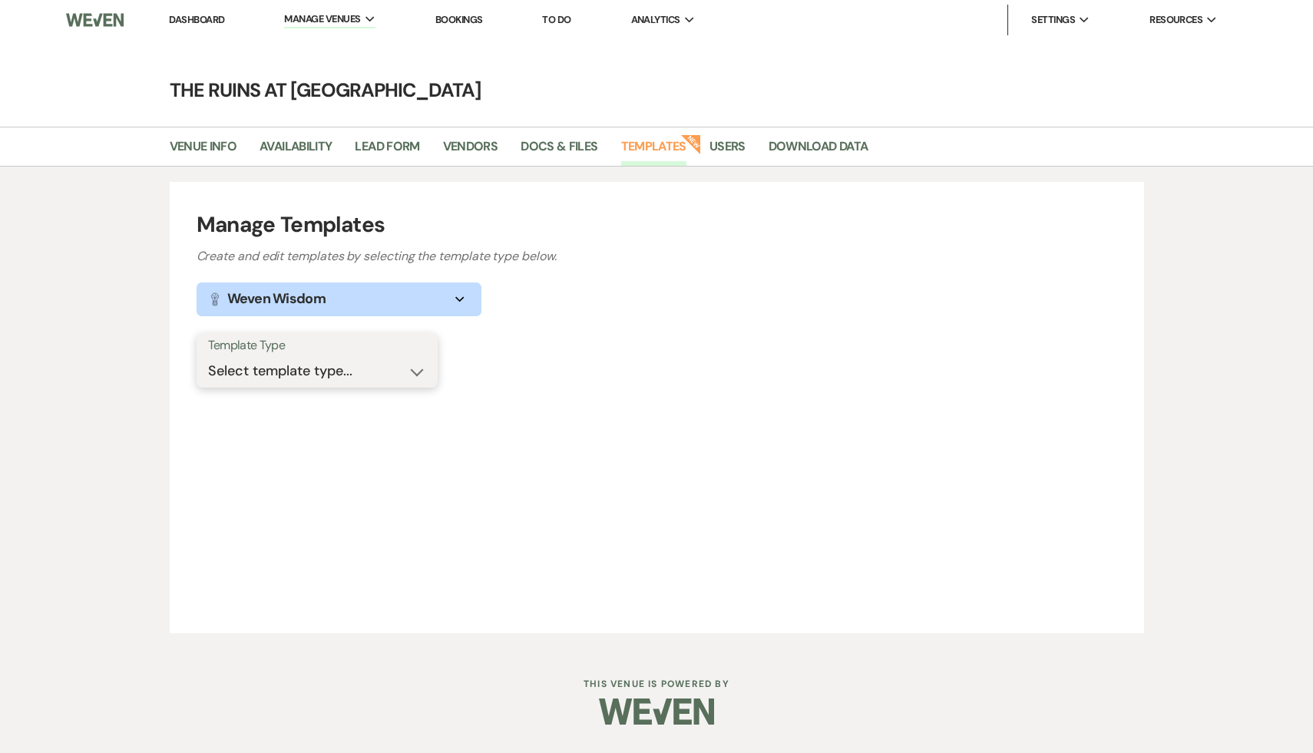
click at [415, 372] on select "Select template type... Task List Message Templates Payment Plan Inventory Item…" at bounding box center [317, 371] width 218 height 30
select select "Message Templates"
click at [208, 356] on select "Select template type... Task List Message Templates Payment Plan Inventory Item…" at bounding box center [317, 371] width 218 height 30
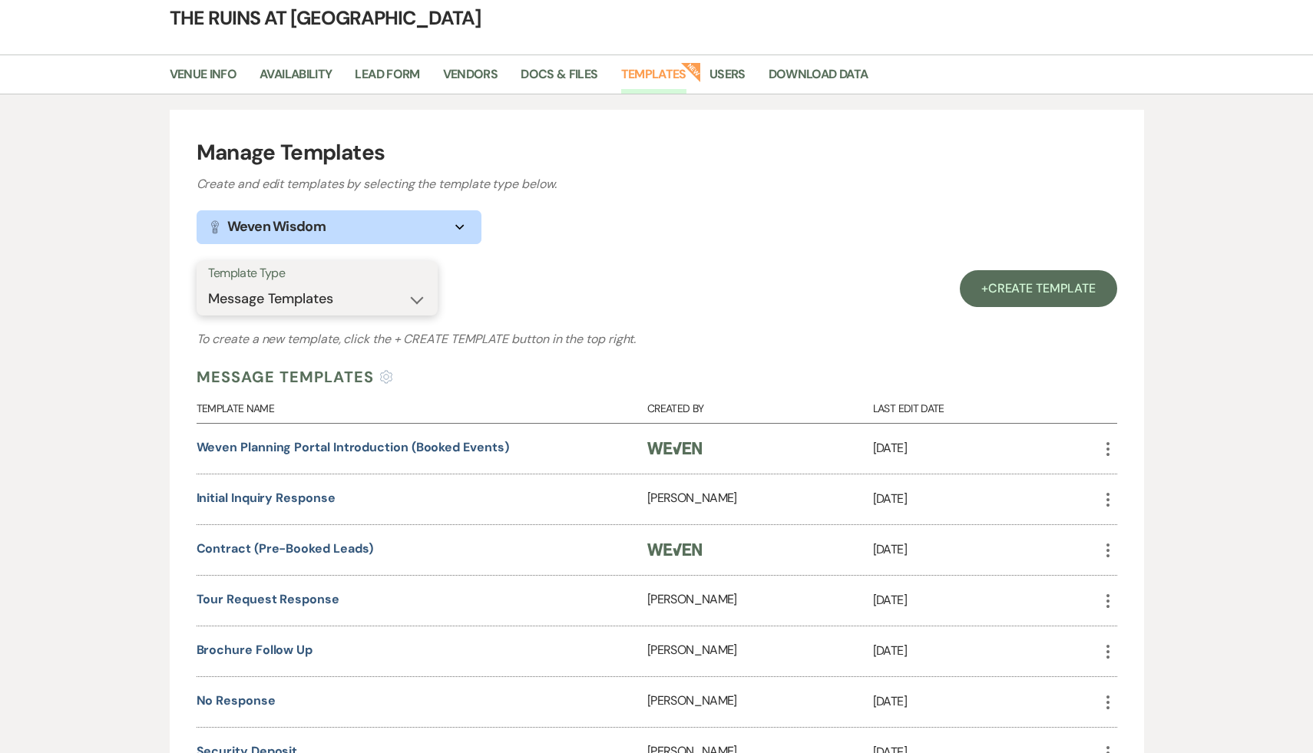
scroll to position [77, 0]
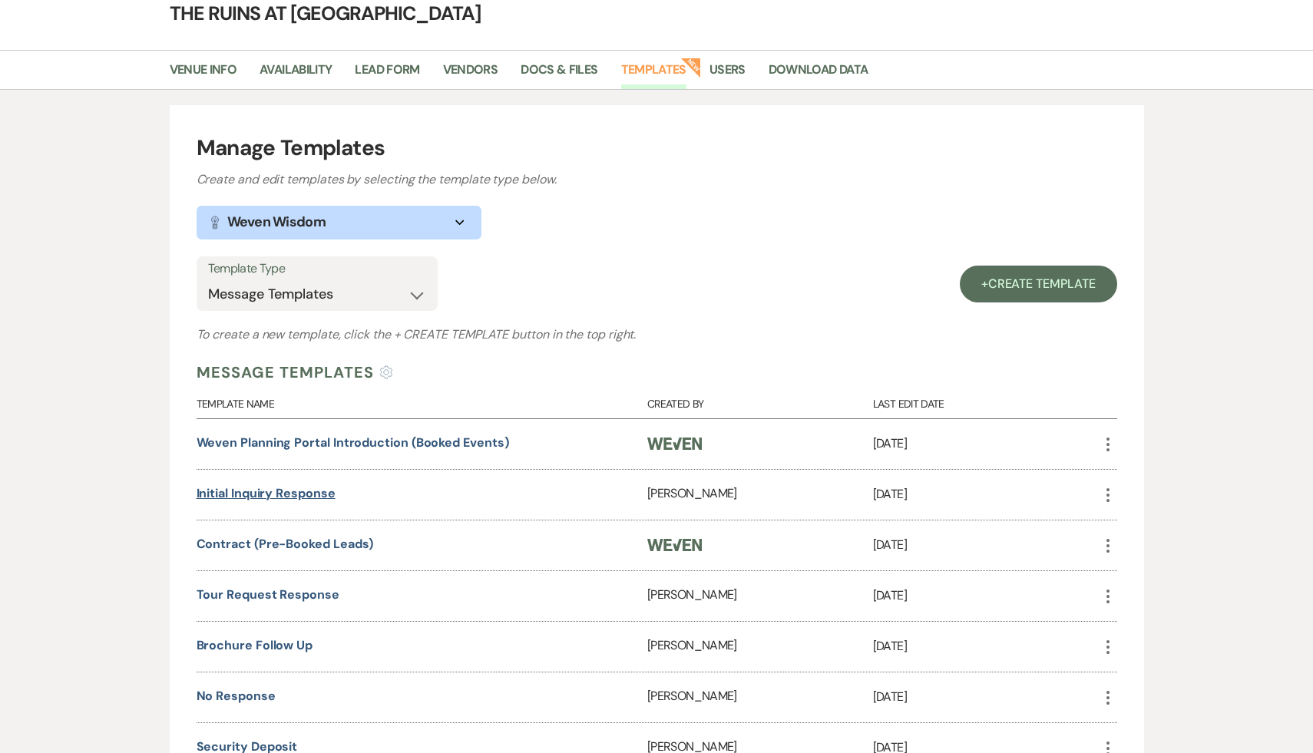
click at [328, 497] on link "Initial Inquiry Response" at bounding box center [266, 493] width 139 height 16
